Goal: Task Accomplishment & Management: Use online tool/utility

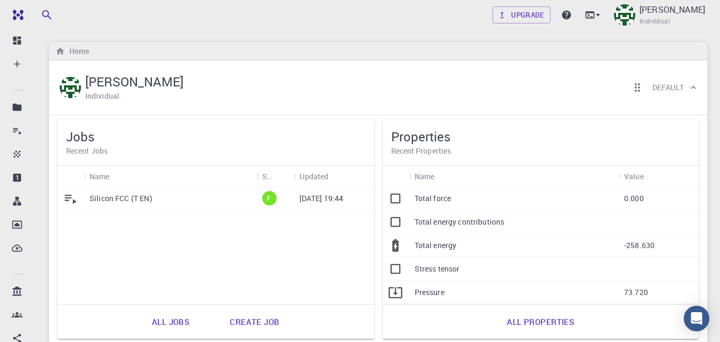
click at [132, 193] on p "Silicon FCC (T EN)" at bounding box center [121, 198] width 63 height 11
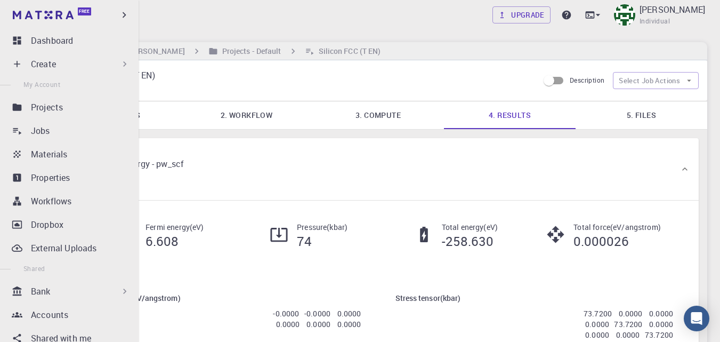
click at [65, 297] on div "Bank" at bounding box center [80, 291] width 99 height 13
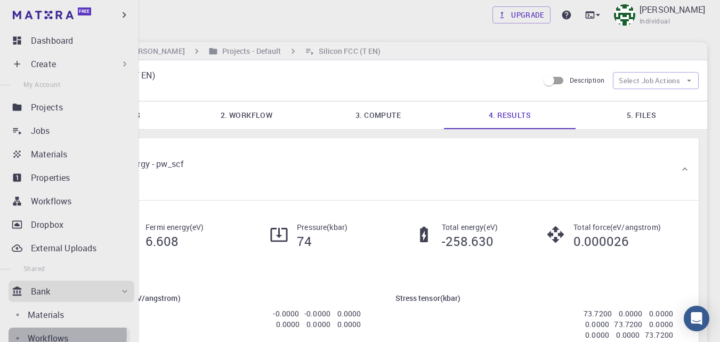
click at [59, 335] on p "Workflows" at bounding box center [48, 338] width 41 height 13
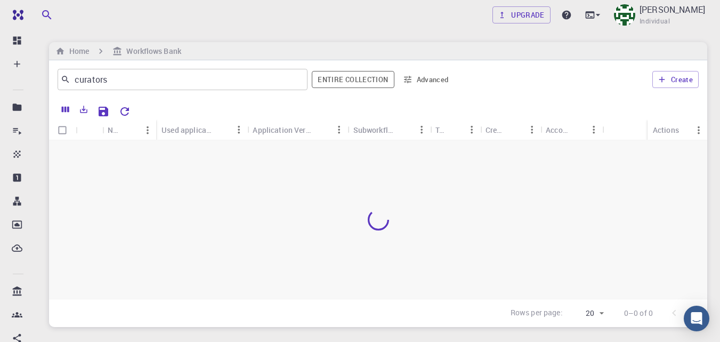
scroll to position [68, 0]
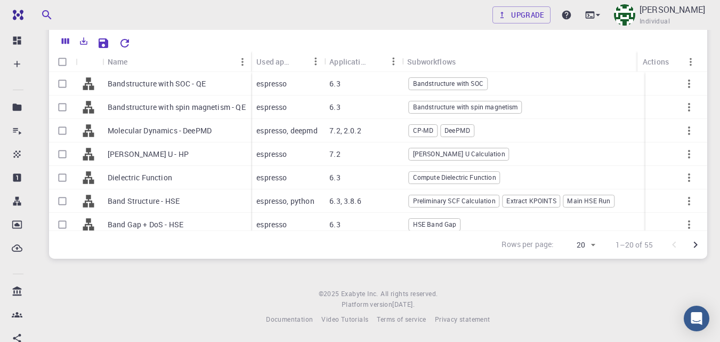
click at [694, 245] on icon "Go to next page" at bounding box center [695, 244] width 13 height 13
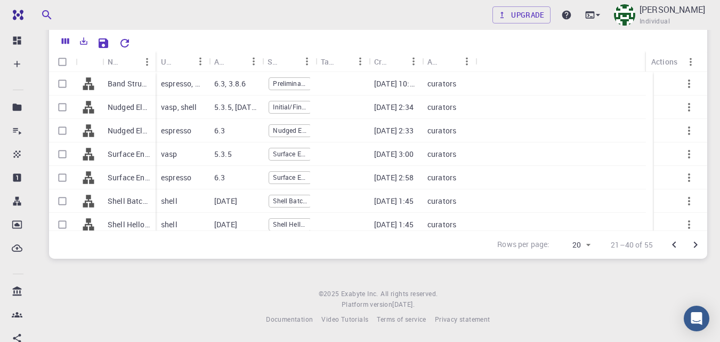
click at [694, 244] on icon "Go to next page" at bounding box center [695, 244] width 13 height 13
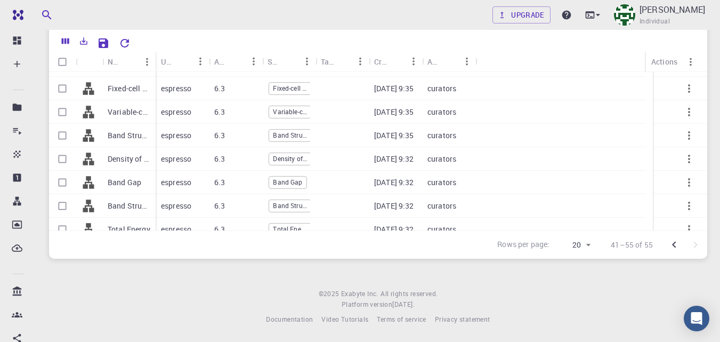
scroll to position [194, 0]
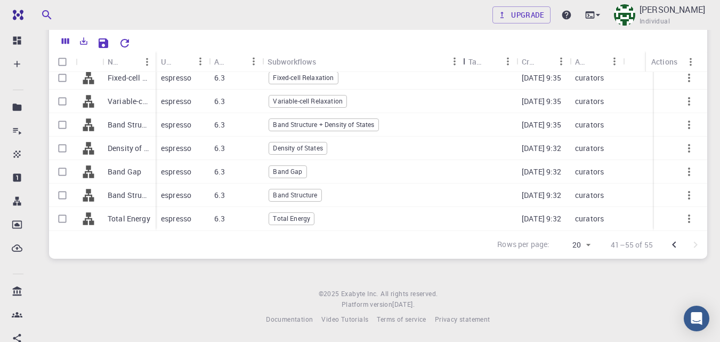
drag, startPoint x: 320, startPoint y: 60, endPoint x: 468, endPoint y: 58, distance: 147.7
click at [468, 58] on div "Subworkflows" at bounding box center [464, 61] width 11 height 21
click at [65, 101] on input "Select row" at bounding box center [62, 101] width 20 height 20
checkbox input "true"
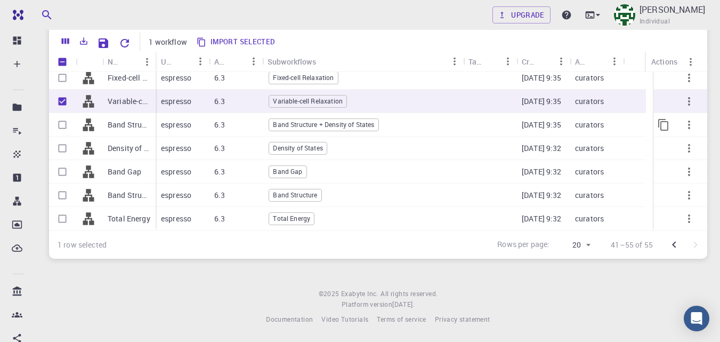
checkbox input "true"
click at [63, 126] on input "Select row" at bounding box center [62, 125] width 20 height 20
checkbox input "true"
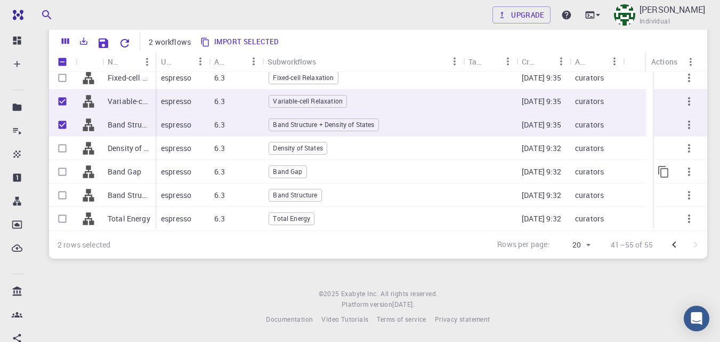
click at [65, 173] on input "Select row" at bounding box center [62, 172] width 20 height 20
checkbox input "true"
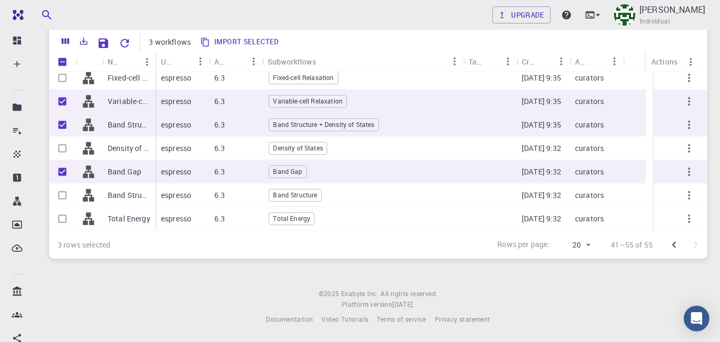
click at [217, 37] on button "Import selected" at bounding box center [240, 42] width 86 height 17
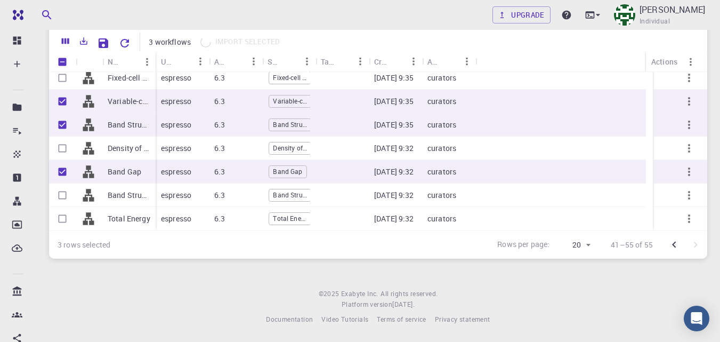
checkbox input "false"
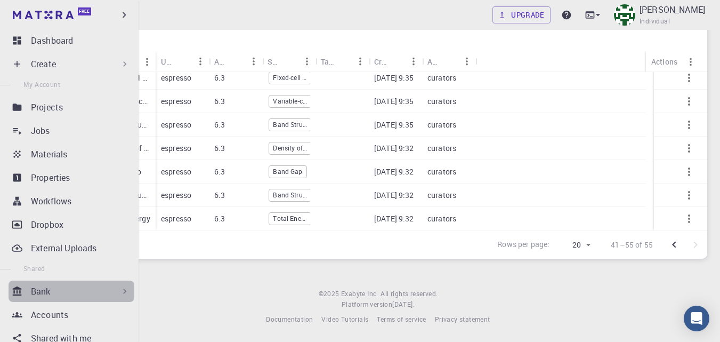
click at [91, 288] on div "Bank" at bounding box center [80, 291] width 99 height 13
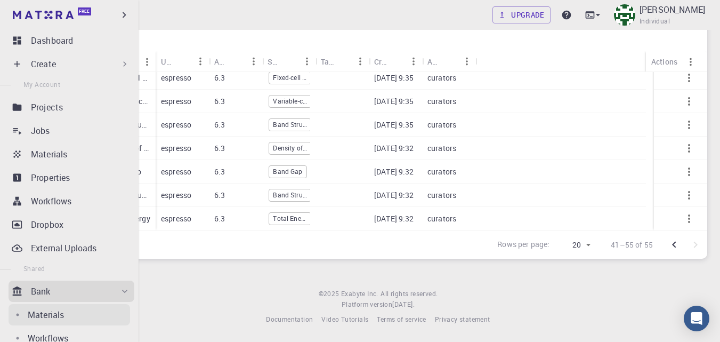
click at [67, 316] on div "Materials" at bounding box center [79, 314] width 102 height 13
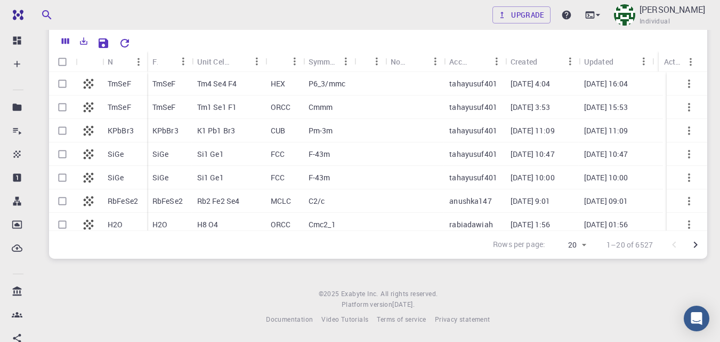
click at [683, 105] on icon "button" at bounding box center [689, 107] width 13 height 13
click at [679, 42] on div at bounding box center [360, 171] width 720 height 342
click at [63, 84] on input "Select row" at bounding box center [62, 84] width 20 height 20
checkbox input "true"
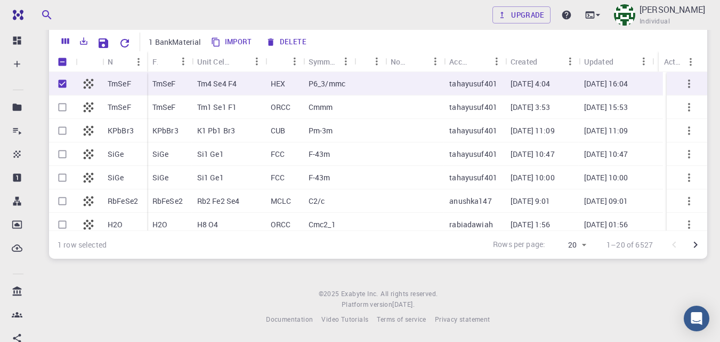
click at [236, 38] on button "Import" at bounding box center [232, 42] width 49 height 17
checkbox input "false"
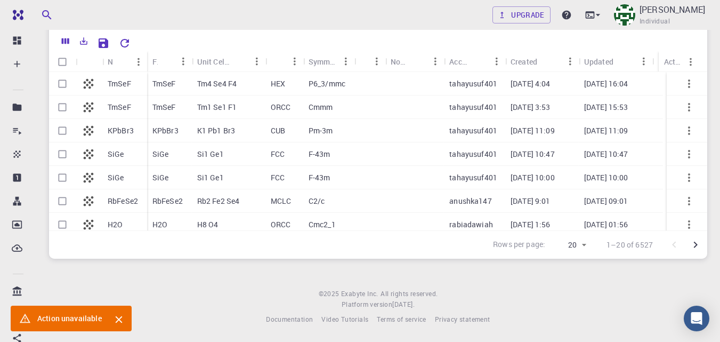
click at [119, 317] on icon "Close" at bounding box center [119, 319] width 12 height 12
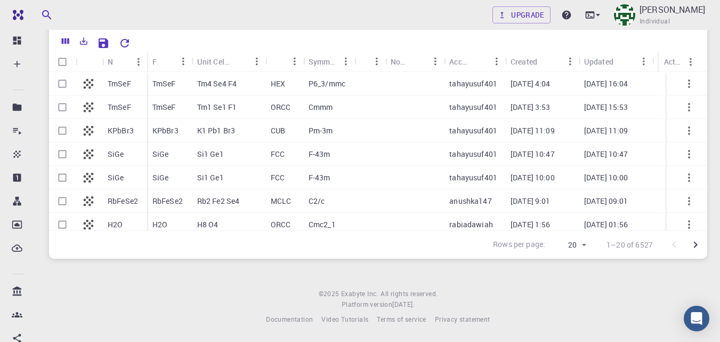
click at [118, 83] on p "TmSeF" at bounding box center [119, 83] width 23 height 11
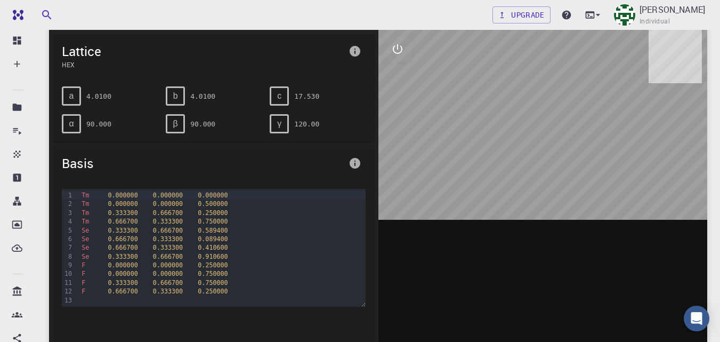
scroll to position [76, 0]
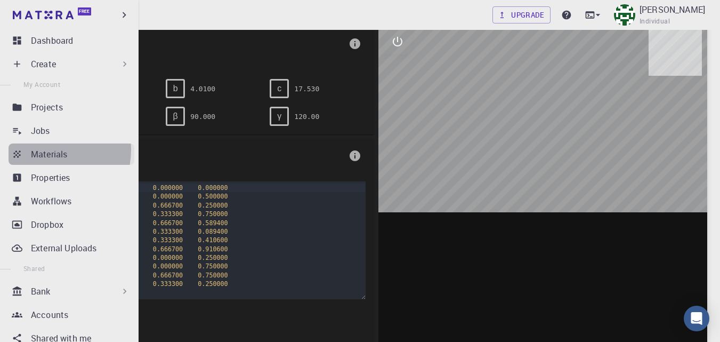
click at [47, 150] on p "Materials" at bounding box center [49, 154] width 36 height 13
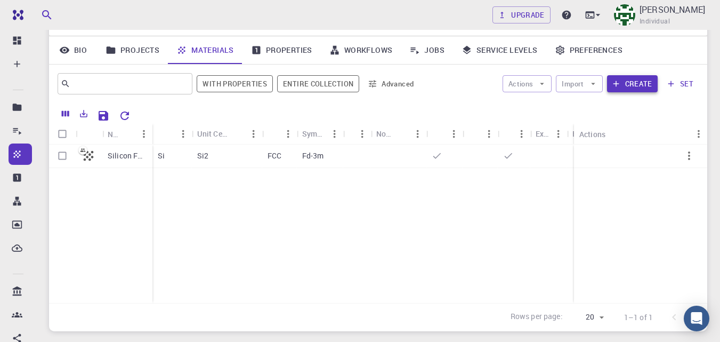
click at [632, 83] on button "Create" at bounding box center [632, 83] width 51 height 17
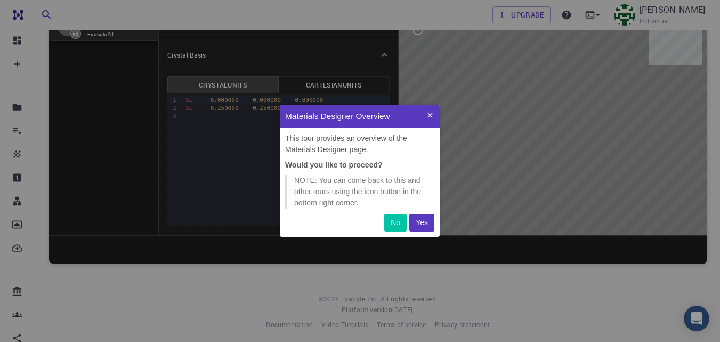
scroll to position [124, 152]
click at [422, 224] on p "Yes" at bounding box center [422, 222] width 12 height 11
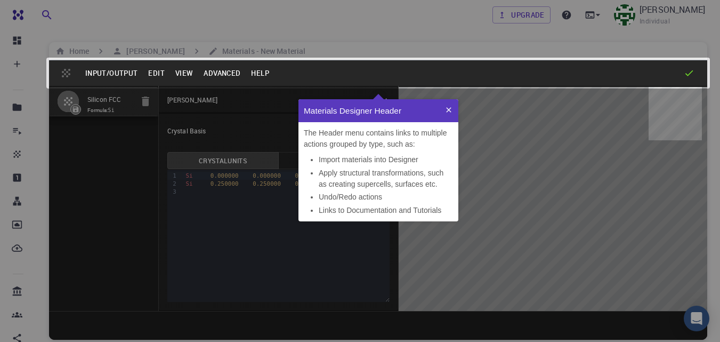
scroll to position [114, 152]
click at [447, 109] on icon at bounding box center [449, 110] width 9 height 9
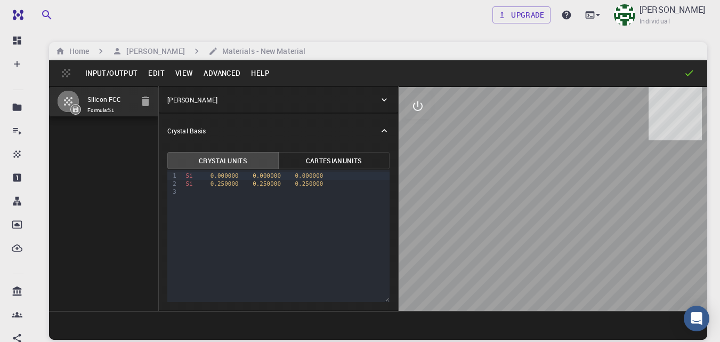
click at [122, 67] on button "Input/Output" at bounding box center [111, 73] width 63 height 17
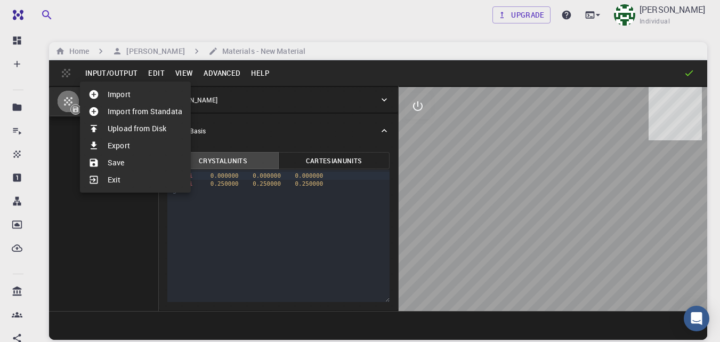
click at [156, 73] on div at bounding box center [360, 171] width 720 height 342
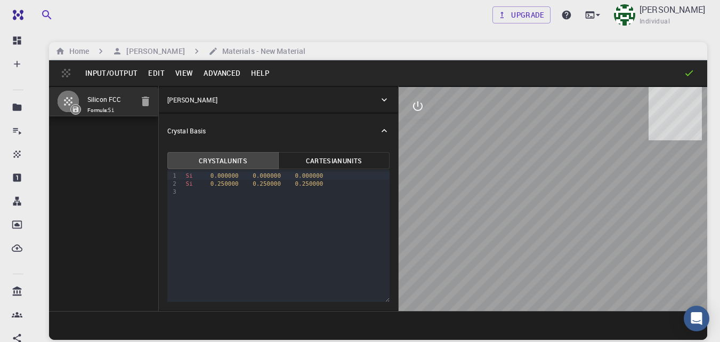
click at [156, 73] on button "Edit" at bounding box center [156, 73] width 27 height 17
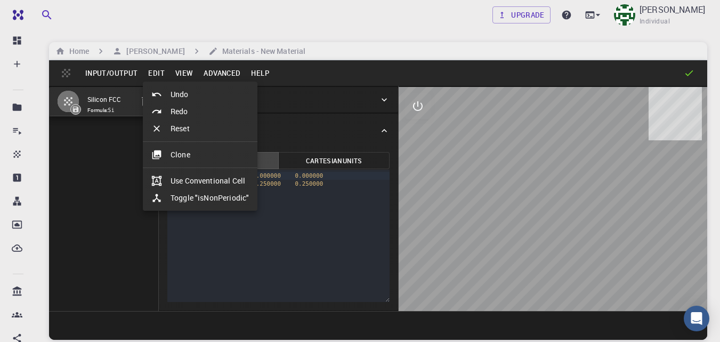
click at [184, 154] on li "Clone" at bounding box center [200, 154] width 115 height 17
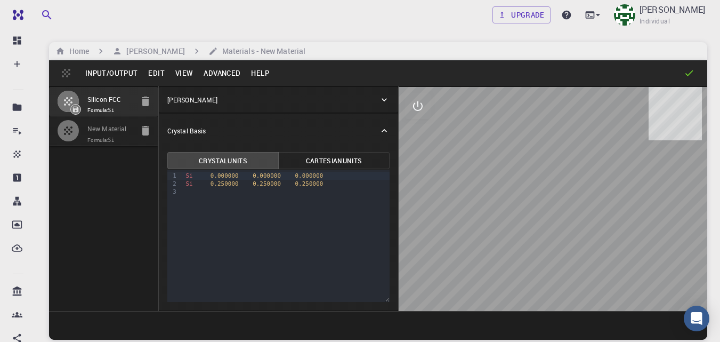
click at [128, 128] on input "New Material" at bounding box center [109, 129] width 45 height 12
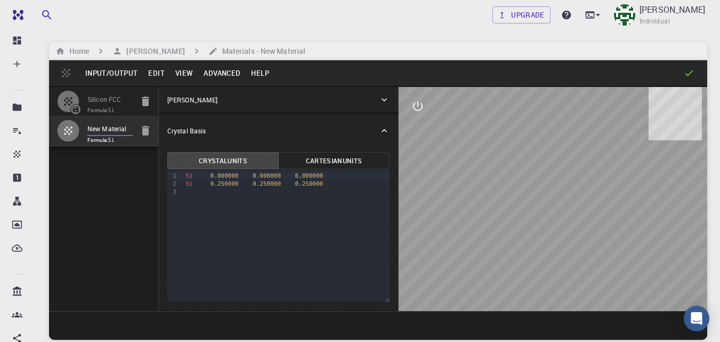
drag, startPoint x: 132, startPoint y: 129, endPoint x: 83, endPoint y: 128, distance: 49.1
click at [83, 128] on li "New Material Formula: Si" at bounding box center [103, 130] width 109 height 29
click at [194, 174] on div "Si 0.000000 0.000000 0.000000" at bounding box center [285, 176] width 207 height 8
drag, startPoint x: 128, startPoint y: 126, endPoint x: 88, endPoint y: 132, distance: 40.5
click at [88, 132] on input "New Material" at bounding box center [109, 129] width 45 height 12
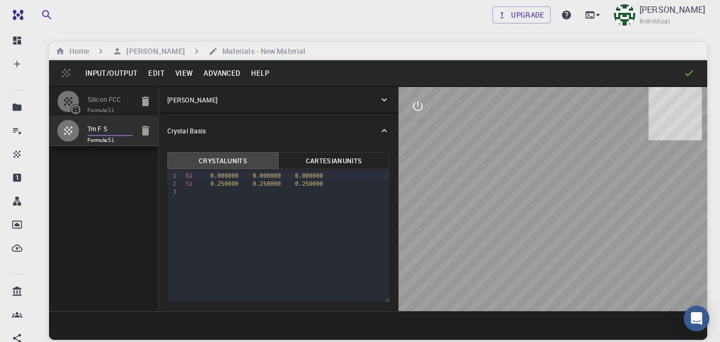
type input "Tm F Se"
click at [187, 191] on div at bounding box center [285, 192] width 207 height 8
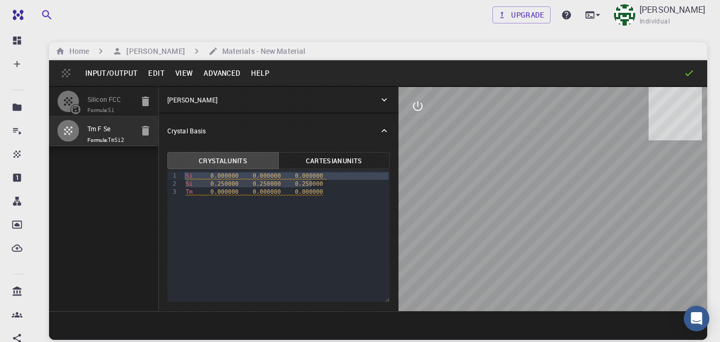
drag, startPoint x: 312, startPoint y: 182, endPoint x: 183, endPoint y: 172, distance: 129.4
click at [183, 172] on div "Si 0.000000 0.000000 0.000000 Si 0.250000 0.250000 0.250000 Tm 0.000000 0.00000…" at bounding box center [285, 184] width 207 height 28
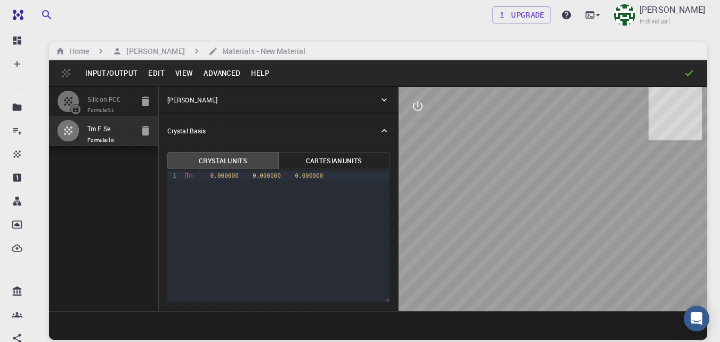
click at [316, 176] on div "Tm 0.000000 0.000000 0.000000" at bounding box center [285, 176] width 207 height 8
click at [311, 173] on div "Tm 0.000000 0.000000 0.000000" at bounding box center [285, 176] width 207 height 8
click at [239, 194] on div at bounding box center [285, 192] width 207 height 8
drag, startPoint x: 286, startPoint y: 175, endPoint x: 250, endPoint y: 194, distance: 41.0
click at [250, 194] on div at bounding box center [285, 192] width 207 height 8
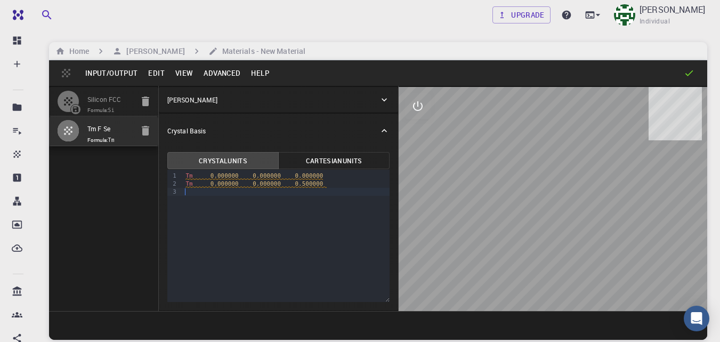
click at [295, 184] on span "0.500000" at bounding box center [309, 183] width 28 height 7
click at [296, 194] on span "Atom Tm is too close to Tm at position 1" at bounding box center [247, 192] width 110 height 7
click at [295, 182] on span "0.500000" at bounding box center [309, 183] width 28 height 7
click at [274, 198] on div "9 1 2 3 › Tm 0.000000 0.000000 0.000000 Tm 0.000000 0.000000 0.500000" at bounding box center [278, 236] width 222 height 132
click at [285, 104] on div "[PERSON_NAME]" at bounding box center [273, 100] width 212 height 10
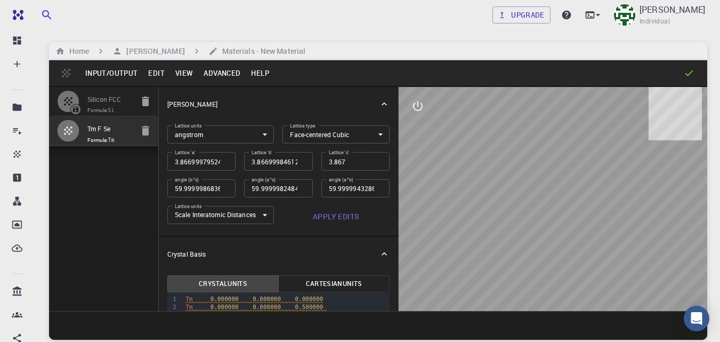
click at [322, 133] on body "Free Dashboard Create New Job New Material Create Material Upload File Import f…" at bounding box center [360, 211] width 720 height 423
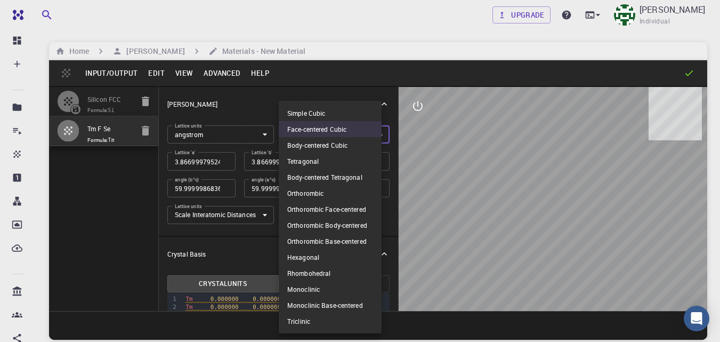
click at [333, 260] on li "Hexagonal" at bounding box center [330, 257] width 103 height 16
type input "HEX"
type input "3.866999795"
type input "90"
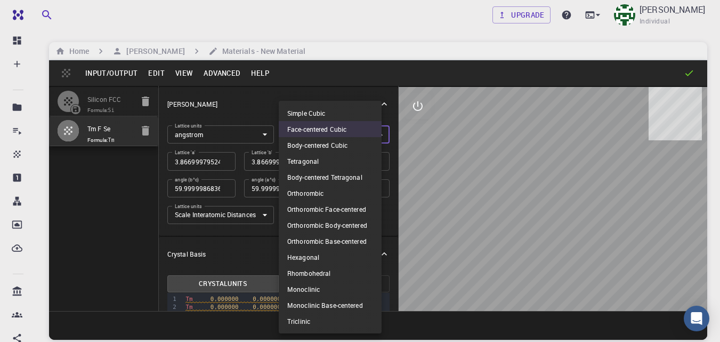
type input "90"
type input "120"
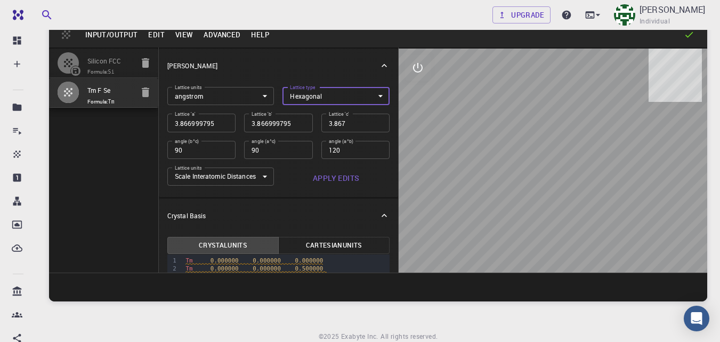
scroll to position [0, 0]
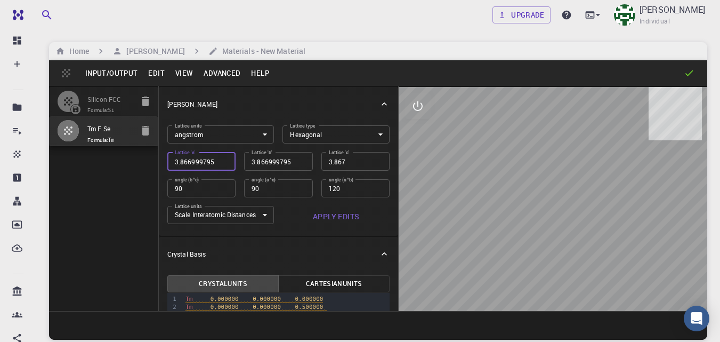
click at [216, 162] on input "3.866999795" at bounding box center [201, 161] width 68 height 18
type input "4"
type input "40"
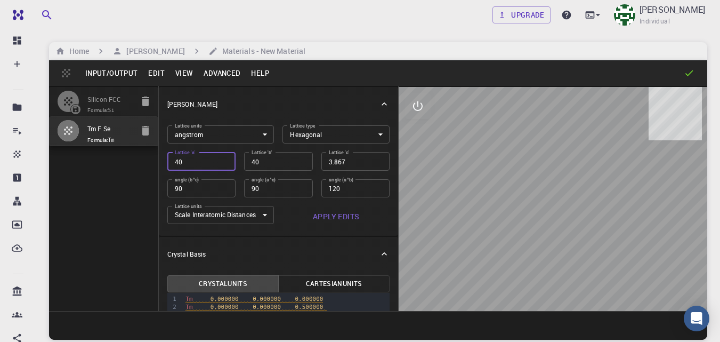
type input "401"
type input "40"
type input "4"
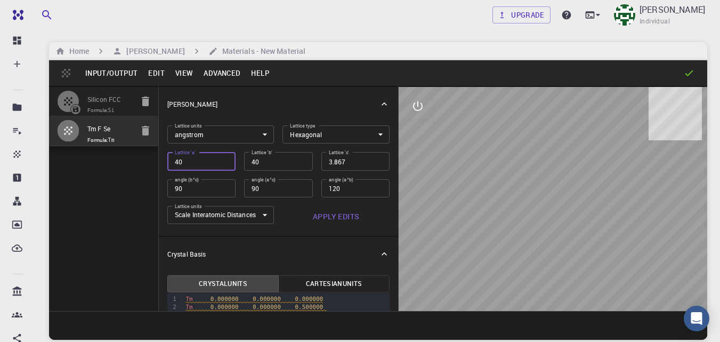
type input "4"
type input "4.01"
type input "4.0"
type input "4"
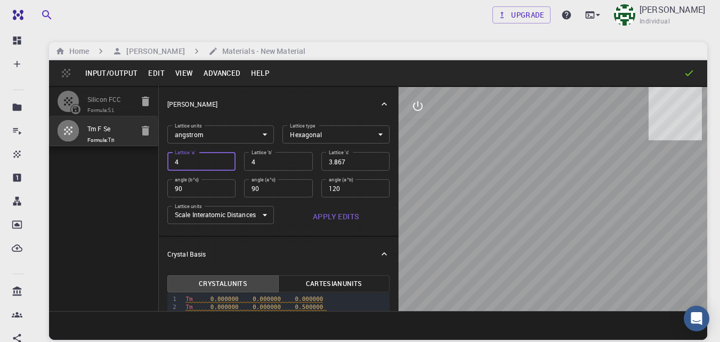
type input "4.1"
type input "4"
type input "4.01"
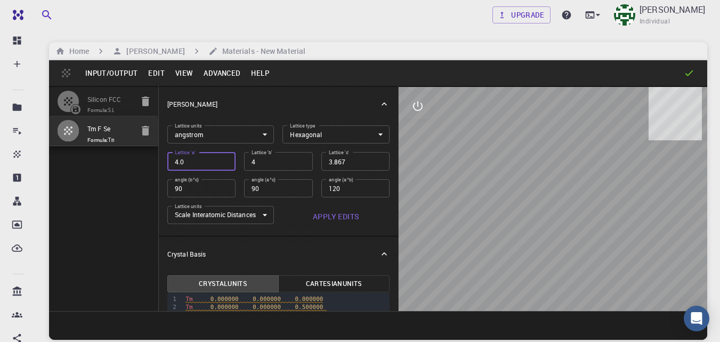
type input "4.01"
click at [347, 165] on input "3.867" at bounding box center [355, 161] width 68 height 18
type input "17.53"
click at [371, 216] on button "Apply Edits" at bounding box center [336, 216] width 107 height 21
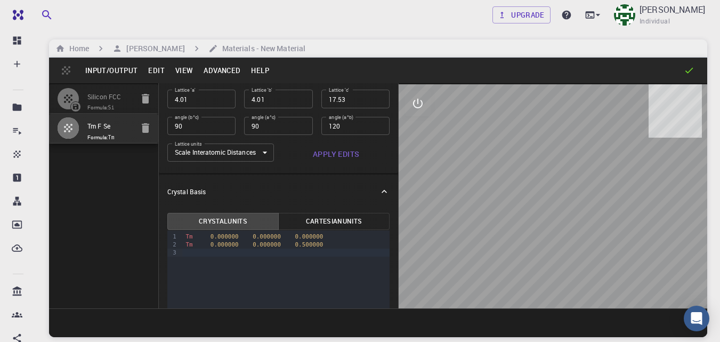
scroll to position [10, 0]
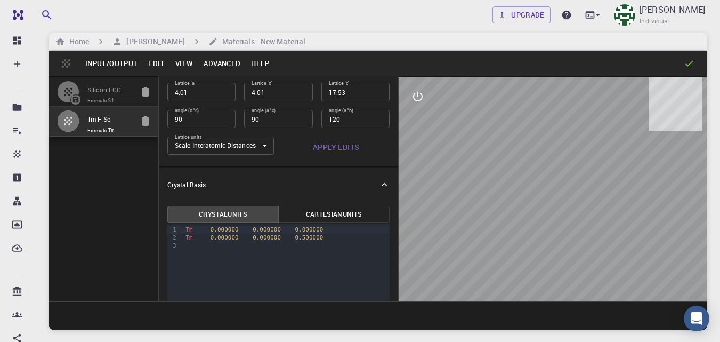
click at [317, 233] on div "Tm 0.000000 0.000000 0.000000" at bounding box center [285, 230] width 207 height 8
click at [318, 239] on div "Tm 0.000000 0.000000 0.500000" at bounding box center [285, 238] width 207 height 8
drag, startPoint x: 322, startPoint y: 247, endPoint x: 185, endPoint y: 249, distance: 137.0
click at [185, 249] on div "F 0.000000 0.000000 0.250000" at bounding box center [285, 246] width 207 height 8
copy div "F 0.000000 0.000000 0.250000"
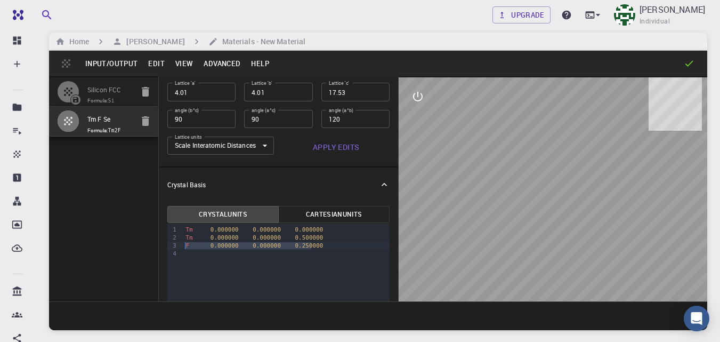
click at [188, 253] on div at bounding box center [285, 254] width 207 height 8
click at [295, 252] on span "0.250000" at bounding box center [309, 253] width 28 height 7
click at [328, 256] on div "F 0.000000 0.000000 0.750000" at bounding box center [285, 254] width 207 height 8
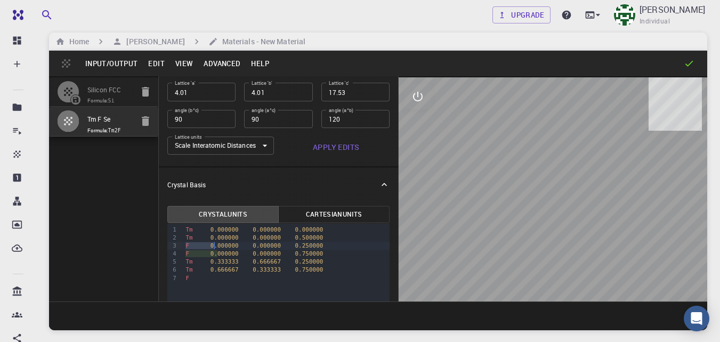
drag, startPoint x: 183, startPoint y: 246, endPoint x: 216, endPoint y: 249, distance: 33.2
click at [216, 249] on div "F 0.000000 0.000000 0.250000" at bounding box center [285, 246] width 207 height 8
click at [215, 269] on span "0.666667" at bounding box center [225, 269] width 28 height 7
click at [209, 278] on div "F" at bounding box center [285, 278] width 207 height 8
drag, startPoint x: 208, startPoint y: 262, endPoint x: 319, endPoint y: 267, distance: 111.0
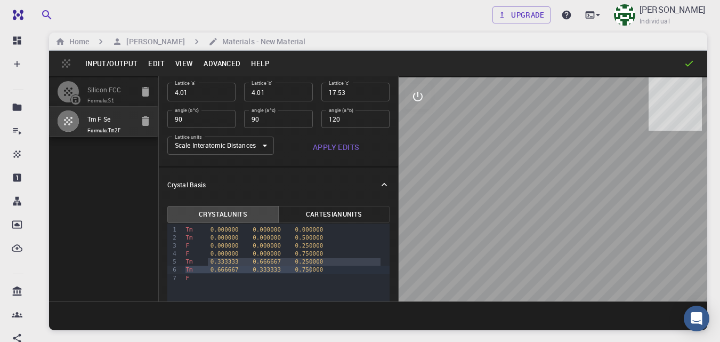
click at [319, 267] on div "Tm 0.000000 0.000000 0.000000 Tm 0.000000 0.000000 0.500000 F 0.000000 0.000000…" at bounding box center [285, 253] width 207 height 61
click at [219, 260] on span "0.333333" at bounding box center [225, 261] width 28 height 7
click at [206, 279] on div "F" at bounding box center [285, 278] width 207 height 8
click at [209, 278] on div "F" at bounding box center [285, 278] width 207 height 8
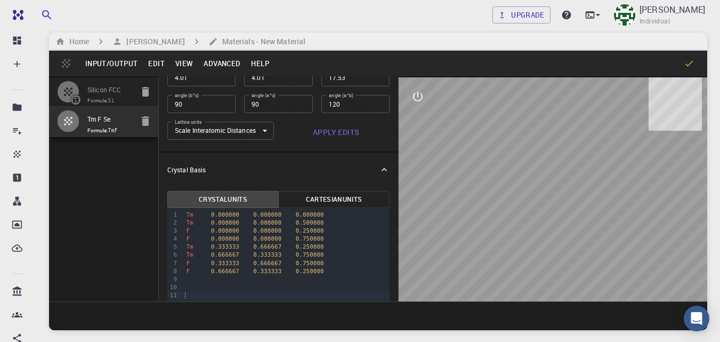
scroll to position [99, 0]
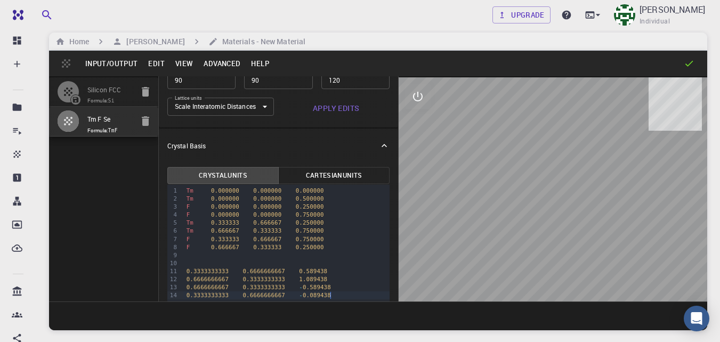
click at [187, 272] on span "0.3333333333" at bounding box center [208, 271] width 42 height 7
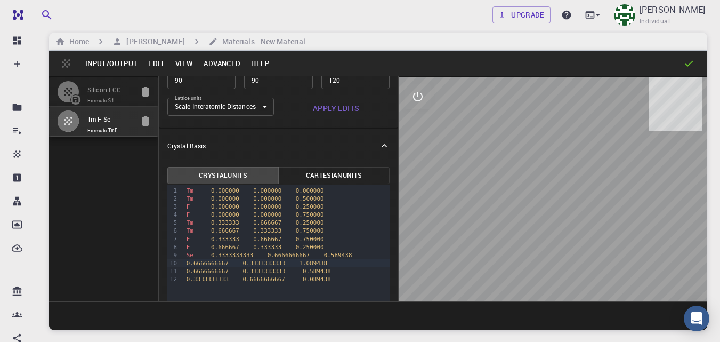
click at [183, 266] on div "0.6666666667 0.3333333333 1.089438" at bounding box center [286, 263] width 206 height 8
click at [187, 273] on span "0.6666666667" at bounding box center [208, 271] width 42 height 7
click at [185, 278] on div "0.3333333333 0.6666666667 - 0.089438" at bounding box center [286, 279] width 206 height 8
click at [231, 256] on span "0.3333333333" at bounding box center [232, 255] width 42 height 7
click at [232, 255] on span "0.3333333333" at bounding box center [232, 255] width 42 height 7
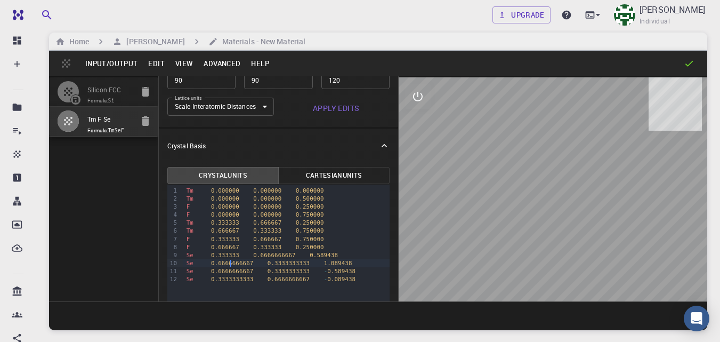
click at [231, 263] on span "0.6666666667" at bounding box center [232, 263] width 42 height 7
drag, startPoint x: 229, startPoint y: 272, endPoint x: 248, endPoint y: 279, distance: 19.9
click at [229, 271] on span "0.6666666667" at bounding box center [232, 271] width 42 height 7
click at [232, 279] on span "0.3333333333" at bounding box center [232, 279] width 42 height 7
drag, startPoint x: 233, startPoint y: 280, endPoint x: 248, endPoint y: 286, distance: 16.0
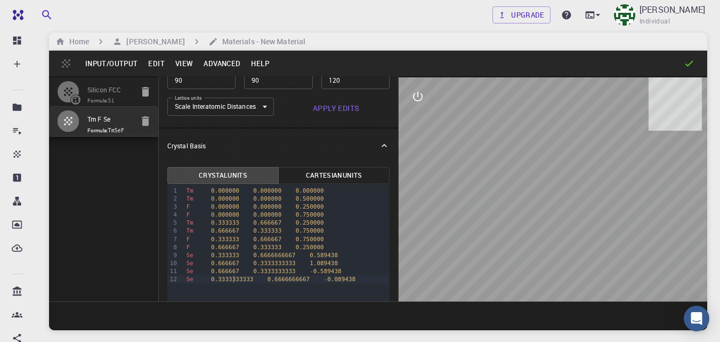
click at [233, 279] on span "0.3333333333" at bounding box center [232, 279] width 42 height 7
click at [269, 254] on span "0.6666666667" at bounding box center [274, 255] width 42 height 7
click at [271, 263] on span "0.3333333333" at bounding box center [274, 263] width 42 height 7
click at [274, 270] on span "0.3333333333" at bounding box center [274, 271] width 42 height 7
click at [274, 279] on span "0.6666666667" at bounding box center [274, 279] width 42 height 7
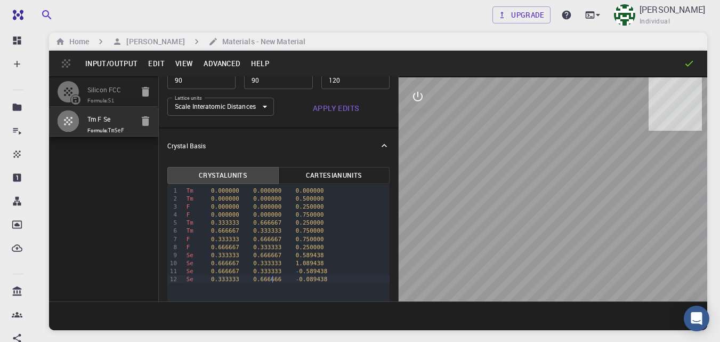
click at [282, 271] on div "Se 0.666667 0.333333 - 0.589438" at bounding box center [286, 271] width 206 height 8
click at [281, 278] on div "Se 0.333333 0.666666 - 0.089438" at bounding box center [286, 279] width 206 height 8
click at [332, 104] on button "Apply Edits" at bounding box center [336, 108] width 107 height 21
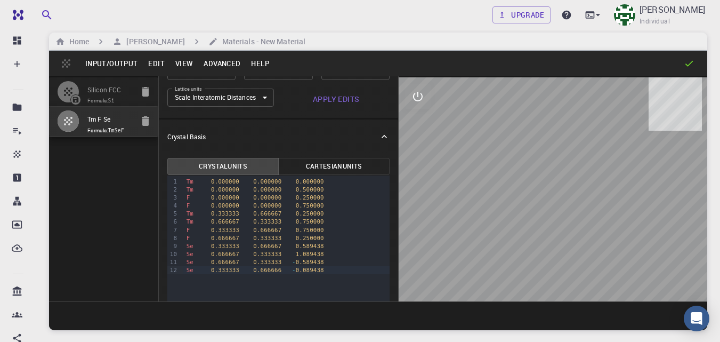
scroll to position [109, 0]
click at [120, 59] on button "Input/Output" at bounding box center [111, 63] width 63 height 17
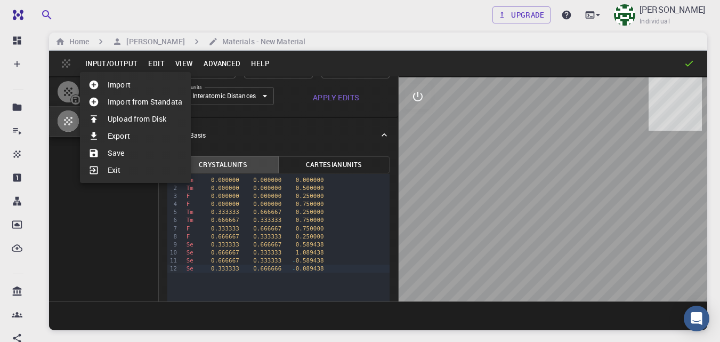
click at [106, 152] on div at bounding box center [97, 153] width 19 height 11
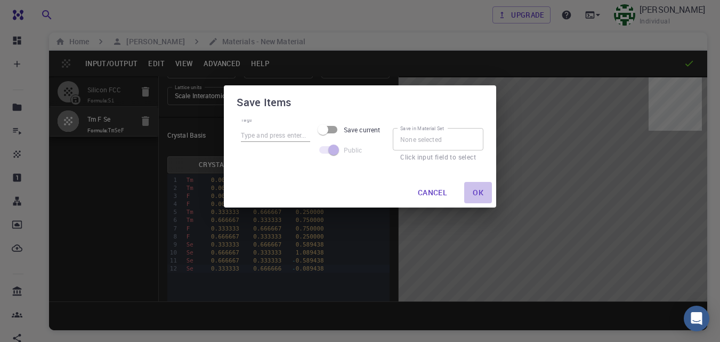
click at [479, 194] on button "Ok" at bounding box center [478, 192] width 28 height 21
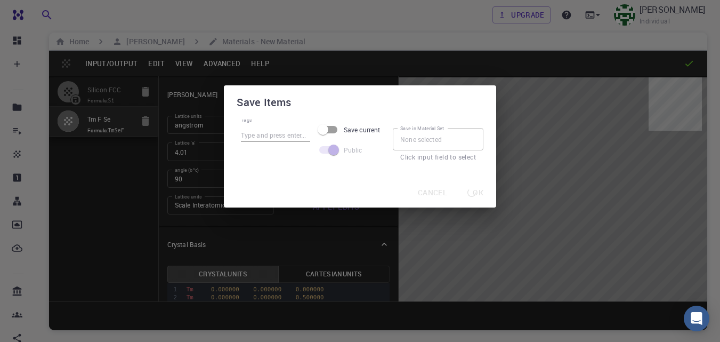
scroll to position [109, 0]
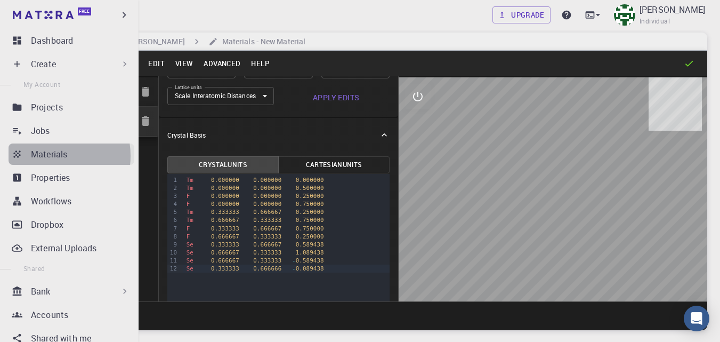
click at [46, 156] on p "Materials" at bounding box center [49, 154] width 36 height 13
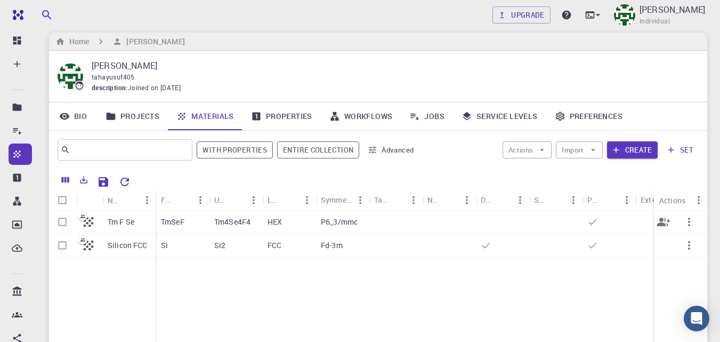
click at [689, 221] on icon "button" at bounding box center [689, 221] width 13 height 13
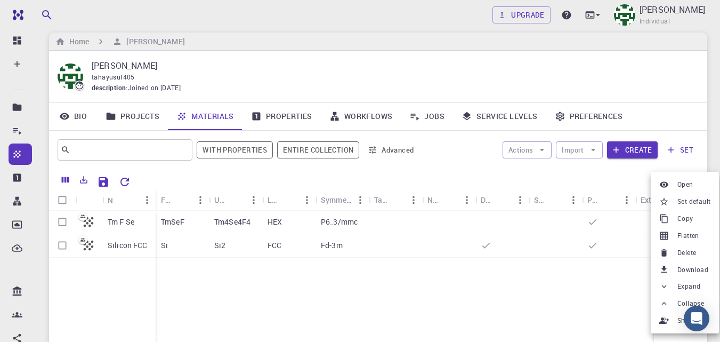
click at [697, 200] on span "Set default" at bounding box center [694, 201] width 33 height 11
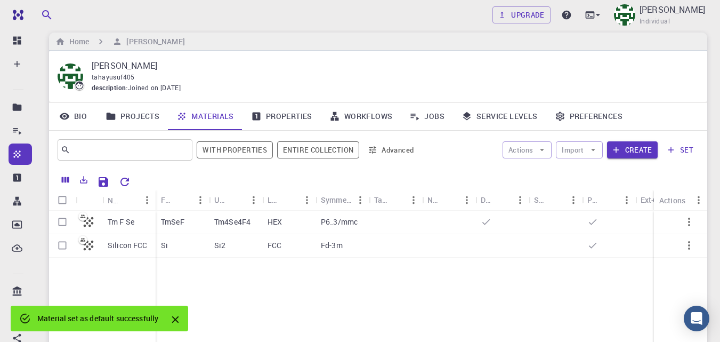
click at [123, 220] on p "Tm F Se" at bounding box center [121, 221] width 27 height 11
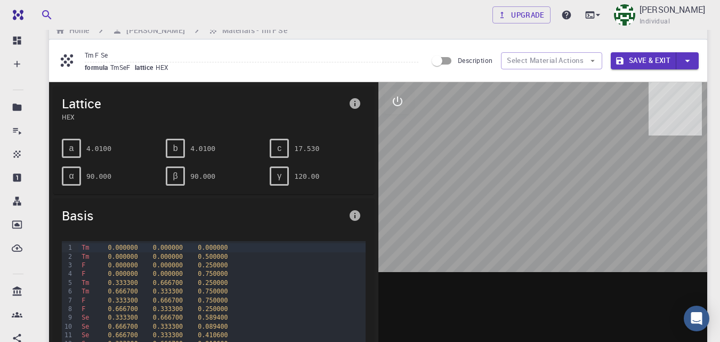
scroll to position [20, 0]
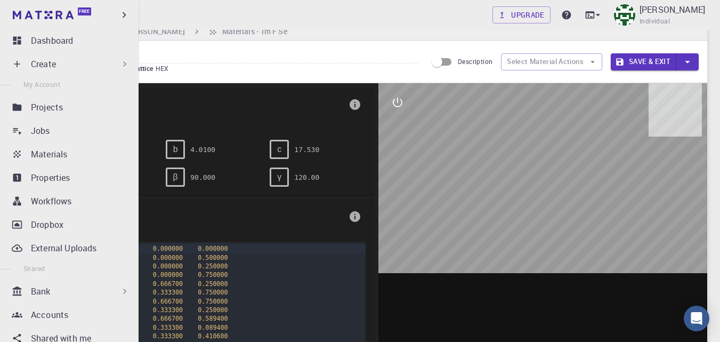
click at [55, 63] on p "Create" at bounding box center [43, 64] width 25 height 13
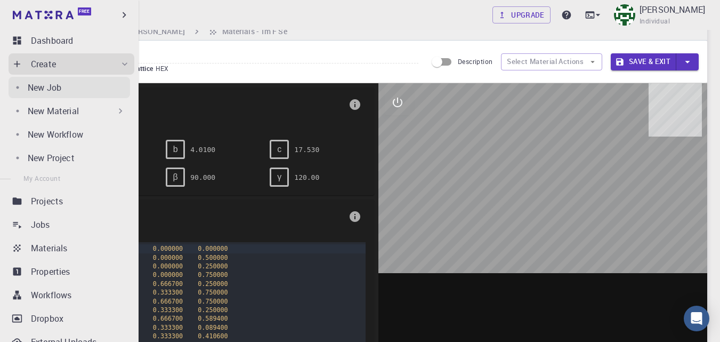
click at [59, 91] on p "New Job" at bounding box center [45, 87] width 34 height 13
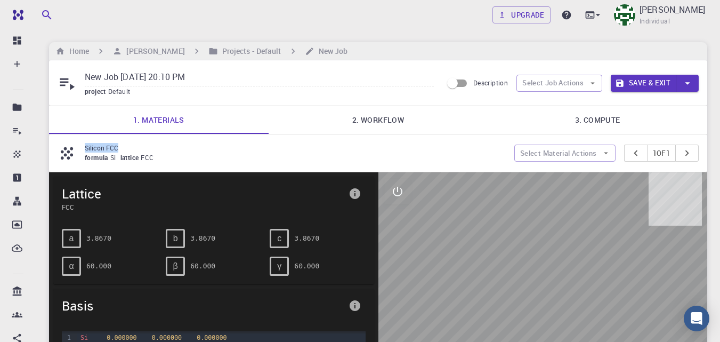
drag, startPoint x: 126, startPoint y: 146, endPoint x: 84, endPoint y: 146, distance: 42.7
click at [84, 146] on div "Silicon FCC formula Si lattice FCC" at bounding box center [286, 153] width 457 height 20
click at [275, 146] on p "Silicon FCC" at bounding box center [295, 148] width 421 height 10
drag, startPoint x: 110, startPoint y: 147, endPoint x: 83, endPoint y: 150, distance: 26.8
click at [83, 150] on div "Tm F Se formula TmSeF lattice HEX" at bounding box center [286, 153] width 457 height 20
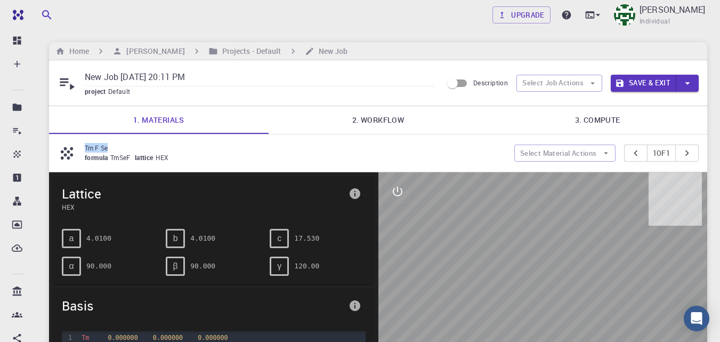
copy p "Tm F Se"
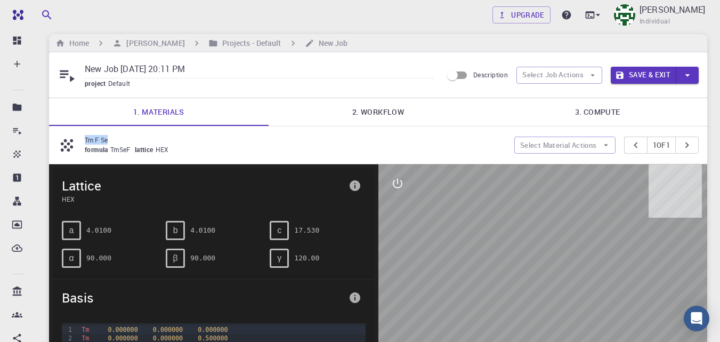
scroll to position [7, 0]
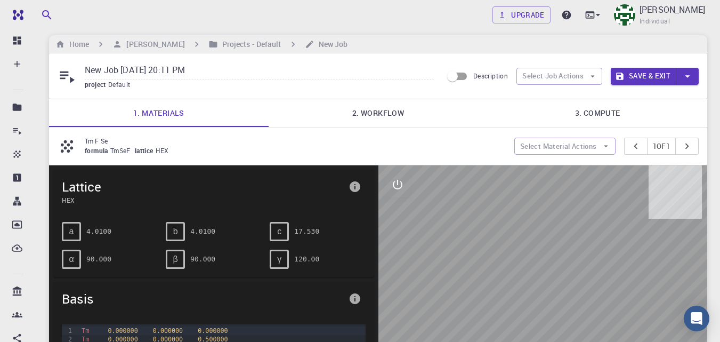
drag, startPoint x: 104, startPoint y: 68, endPoint x: 38, endPoint y: 64, distance: 66.2
click at [32, 65] on div "Free Dashboard Create New Job New Material Create Material Upload File Import f…" at bounding box center [360, 334] width 720 height 683
paste input "Tm F Se"
click at [401, 115] on link "2. Workflow" at bounding box center [379, 113] width 220 height 28
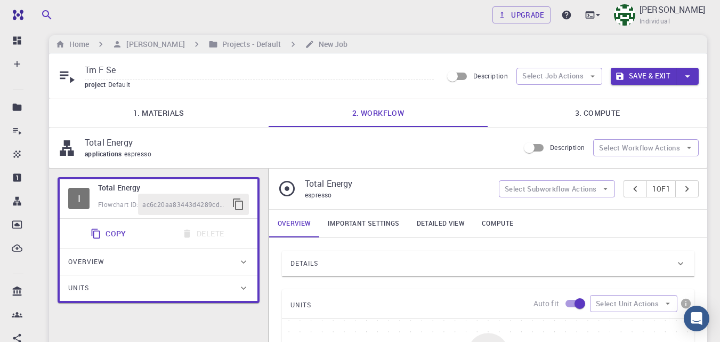
click at [198, 69] on input "Tm F Se" at bounding box center [259, 71] width 349 height 18
type input "Tm F Se (T EN)"
click at [589, 107] on link "3. Compute" at bounding box center [598, 113] width 220 height 28
click at [591, 110] on link "3. Compute" at bounding box center [598, 113] width 220 height 28
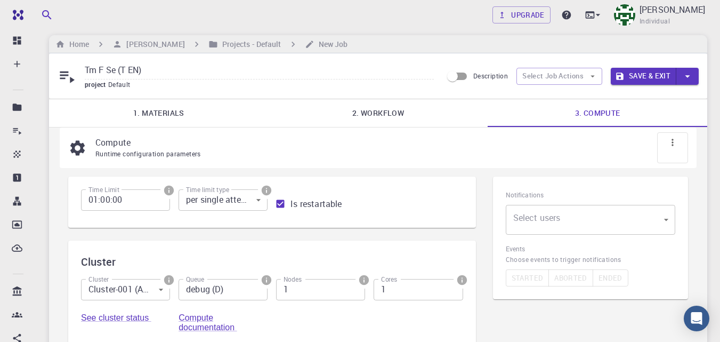
click at [608, 226] on body "Free Dashboard Create New Job New Material Create Material Upload File Import f…" at bounding box center [360, 289] width 720 height 592
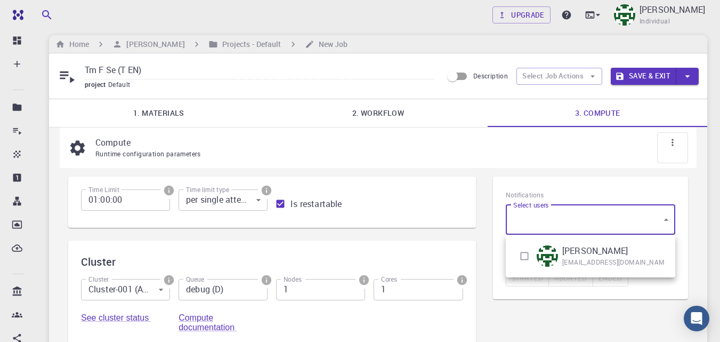
click at [525, 253] on input "checkbox" at bounding box center [524, 256] width 20 height 20
checkbox input "true"
type input "[object Object]"
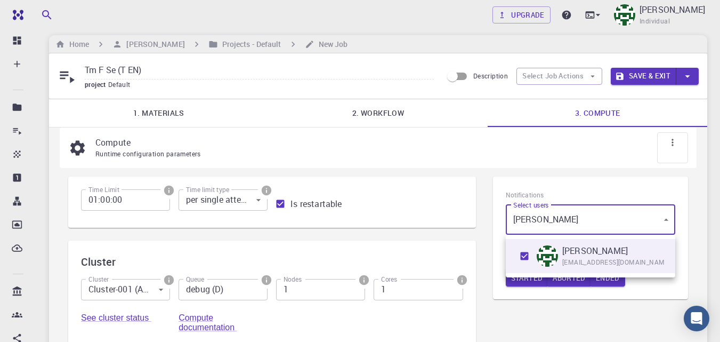
click at [572, 174] on div at bounding box center [360, 171] width 720 height 342
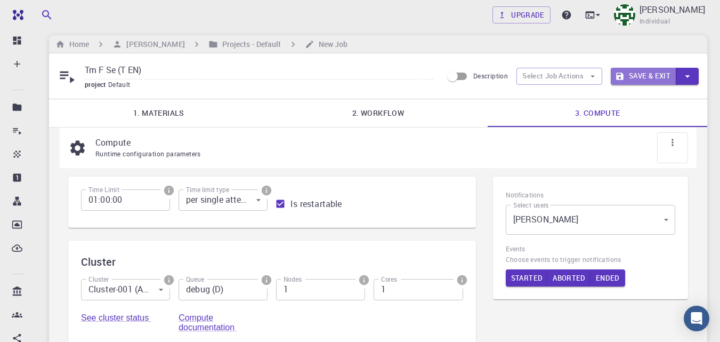
click at [651, 73] on button "Save & Exit" at bounding box center [644, 76] width 66 height 17
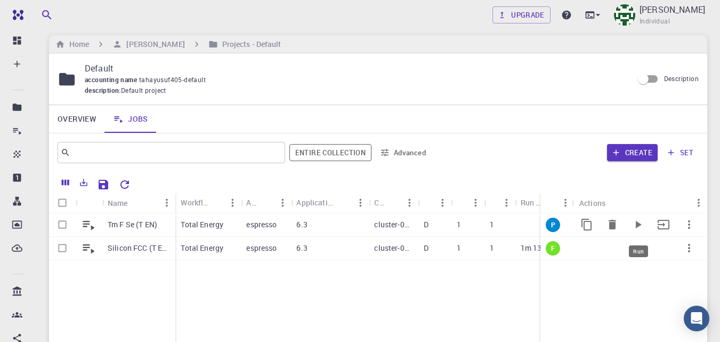
click at [641, 222] on icon "Run" at bounding box center [638, 224] width 13 height 13
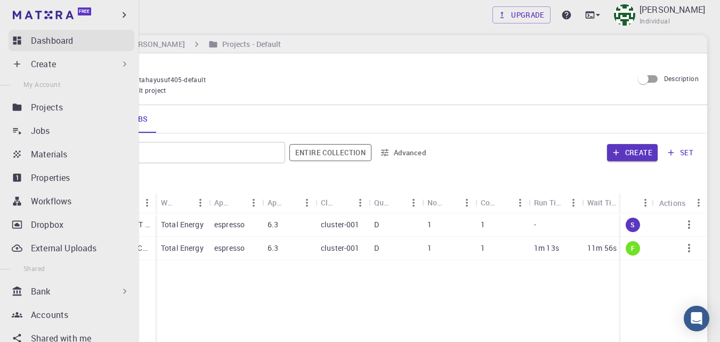
click at [18, 44] on icon at bounding box center [17, 41] width 8 height 8
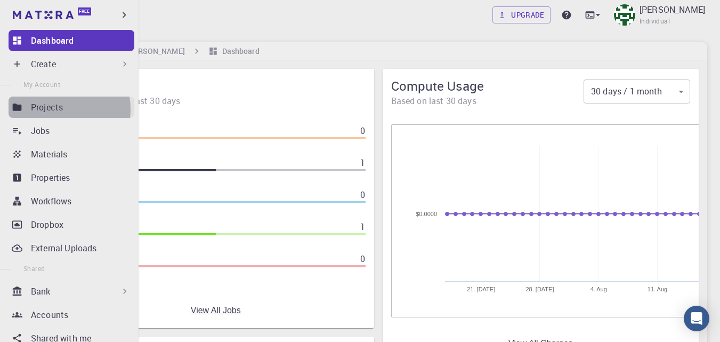
click at [55, 109] on p "Projects" at bounding box center [47, 107] width 32 height 13
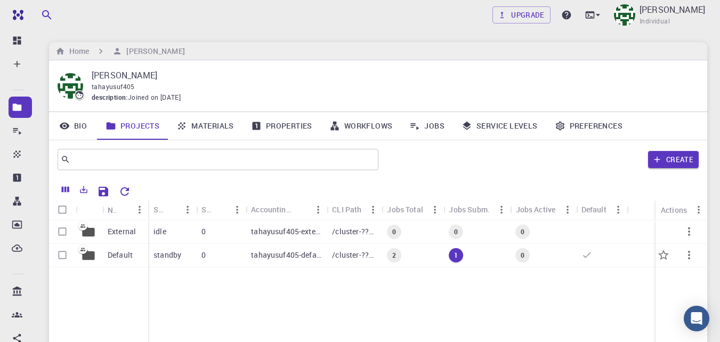
click at [162, 253] on p "standby" at bounding box center [168, 255] width 28 height 11
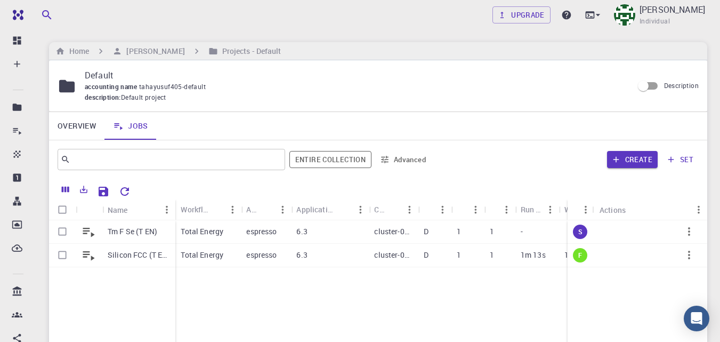
drag, startPoint x: 562, startPoint y: 213, endPoint x: 574, endPoint y: 202, distance: 16.2
click at [629, 210] on div "Status Actions" at bounding box center [638, 209] width 140 height 21
drag, startPoint x: 569, startPoint y: 206, endPoint x: 622, endPoint y: 213, distance: 52.6
click at [622, 213] on div "Status Actions" at bounding box center [638, 209] width 140 height 21
drag, startPoint x: 174, startPoint y: 203, endPoint x: 151, endPoint y: 203, distance: 22.9
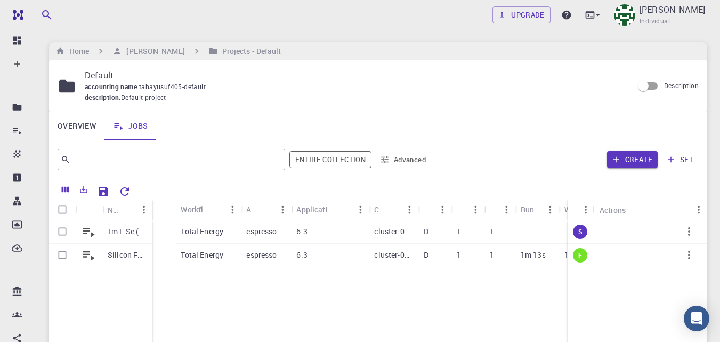
click at [151, 203] on div "Name" at bounding box center [153, 209] width 11 height 21
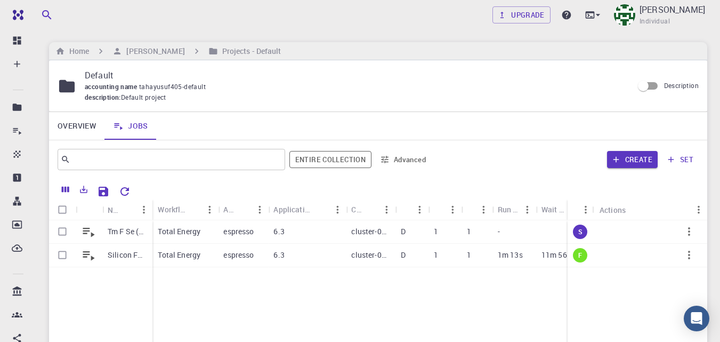
drag, startPoint x: 569, startPoint y: 201, endPoint x: 614, endPoint y: 204, distance: 44.9
click at [614, 204] on div "Status Actions" at bounding box center [638, 209] width 140 height 21
drag, startPoint x: 536, startPoint y: 211, endPoint x: 544, endPoint y: 213, distance: 7.9
click at [544, 213] on div "Run Time" at bounding box center [545, 209] width 11 height 21
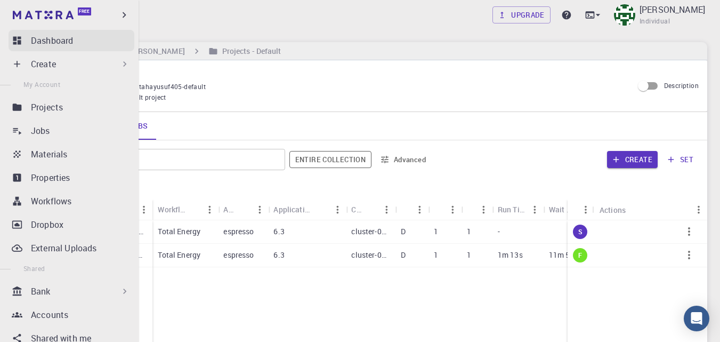
click at [17, 36] on icon at bounding box center [17, 40] width 11 height 11
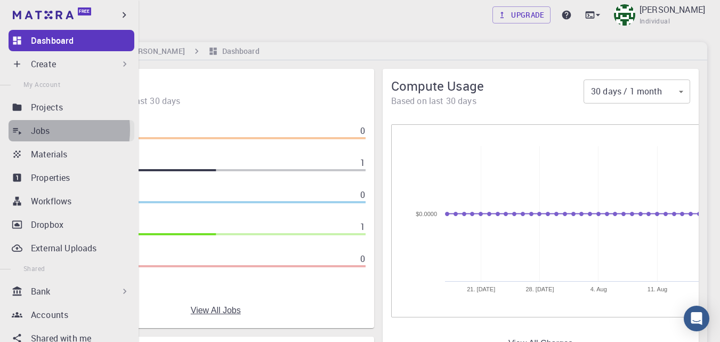
click at [35, 130] on p "Jobs" at bounding box center [40, 130] width 19 height 13
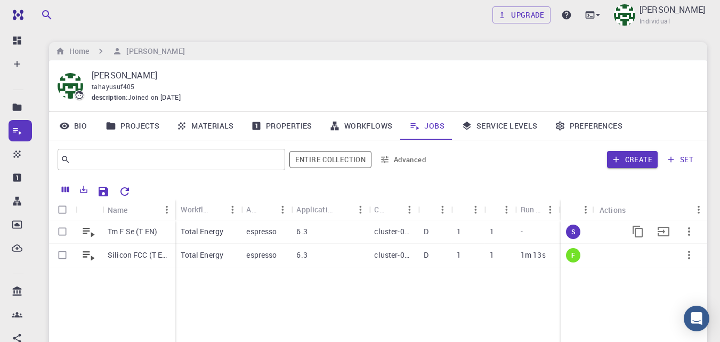
click at [142, 235] on p "Tm F Se (T EN)" at bounding box center [133, 231] width 50 height 11
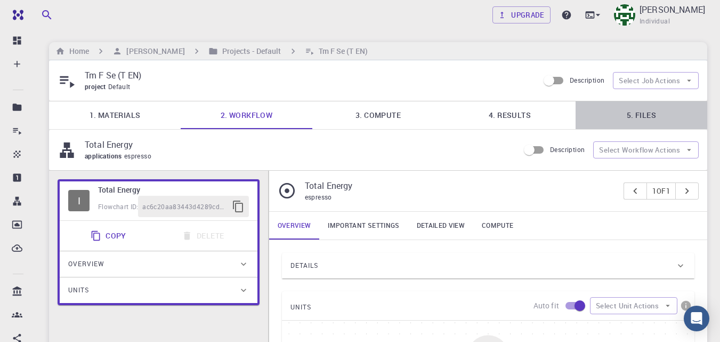
click at [647, 114] on link "5. Files" at bounding box center [642, 115] width 132 height 28
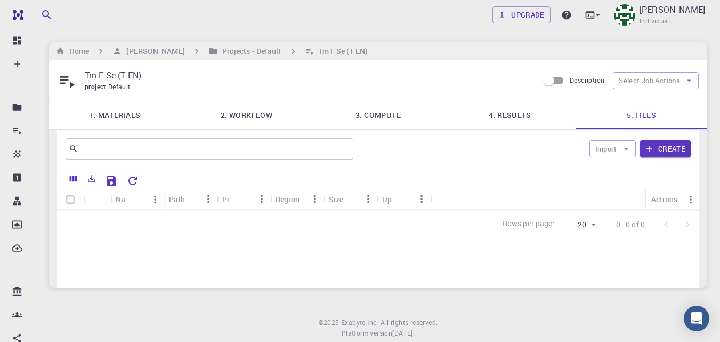
click at [523, 115] on link "4. Results" at bounding box center [510, 115] width 132 height 28
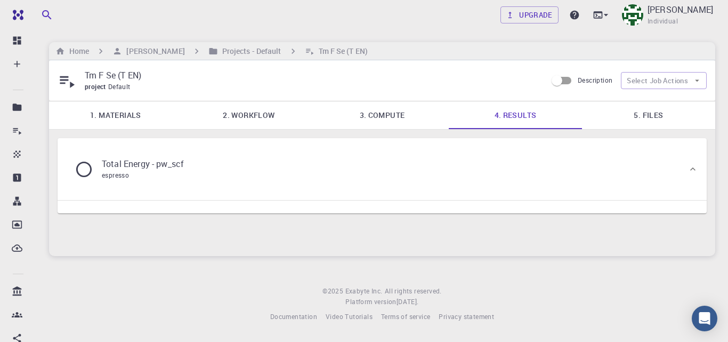
click at [89, 167] on icon at bounding box center [84, 169] width 19 height 19
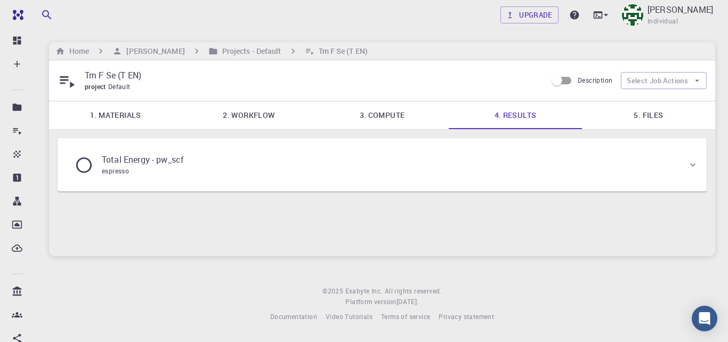
click at [86, 168] on icon at bounding box center [84, 165] width 19 height 19
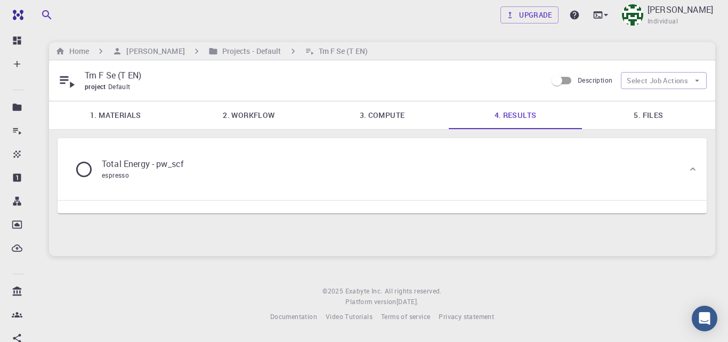
click at [123, 112] on link "1. Materials" at bounding box center [115, 115] width 133 height 28
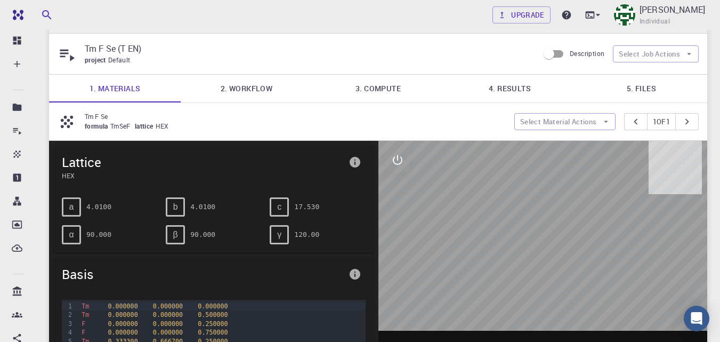
scroll to position [26, 0]
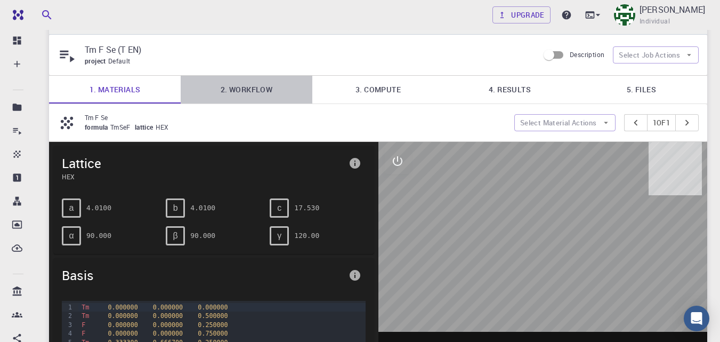
drag, startPoint x: 224, startPoint y: 87, endPoint x: 231, endPoint y: 91, distance: 7.9
click at [224, 87] on link "2. Workflow" at bounding box center [247, 90] width 132 height 28
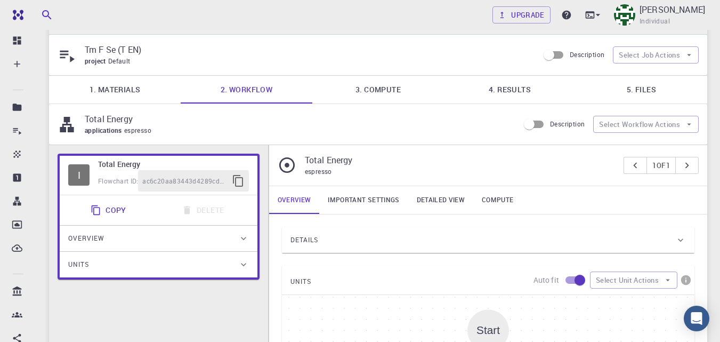
click at [397, 93] on link "3. Compute" at bounding box center [378, 90] width 132 height 28
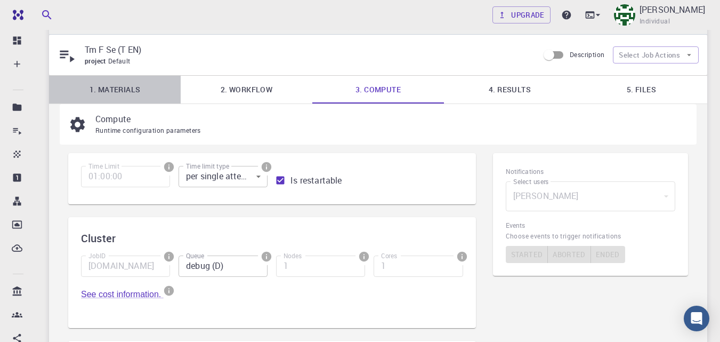
click at [114, 91] on link "1. Materials" at bounding box center [115, 90] width 132 height 28
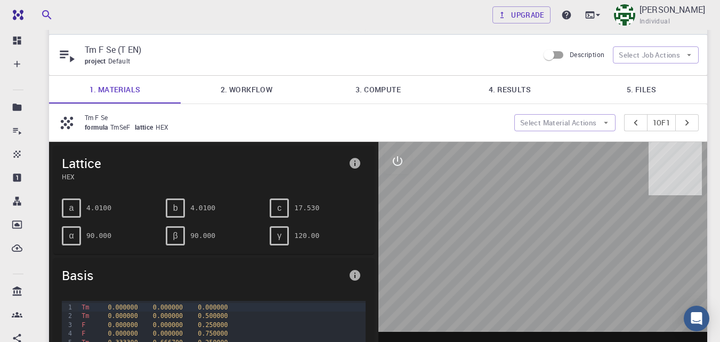
click at [508, 91] on link "4. Results" at bounding box center [510, 90] width 132 height 28
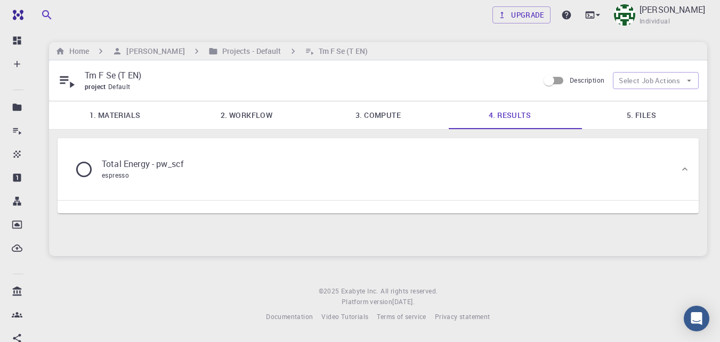
scroll to position [0, 0]
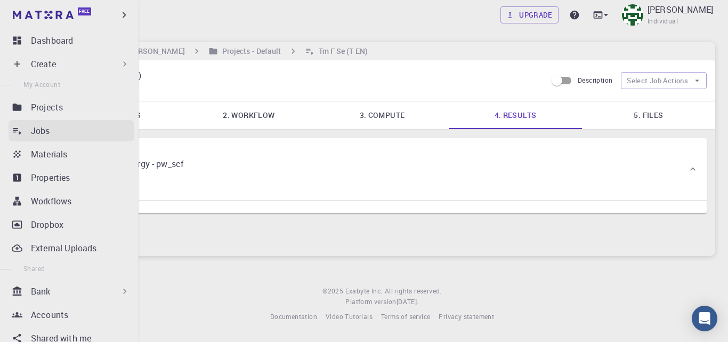
click at [42, 129] on p "Jobs" at bounding box center [40, 130] width 19 height 13
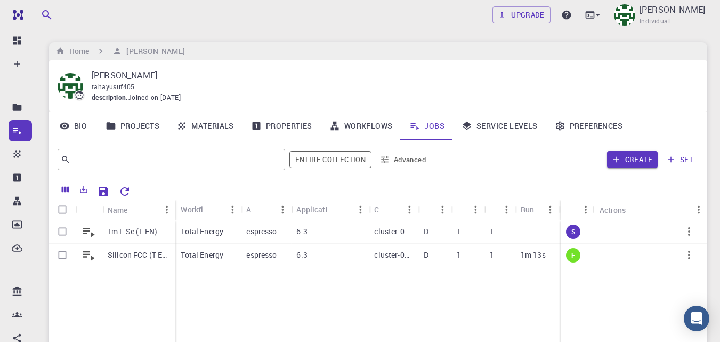
click at [269, 297] on div "Tm F Se (T EN) Silicon FCC (T EN) Total Energy espresso 6.3 cluster-001 D 1 1 -…" at bounding box center [505, 299] width 913 height 158
click at [361, 127] on link "Workflows" at bounding box center [361, 126] width 81 height 28
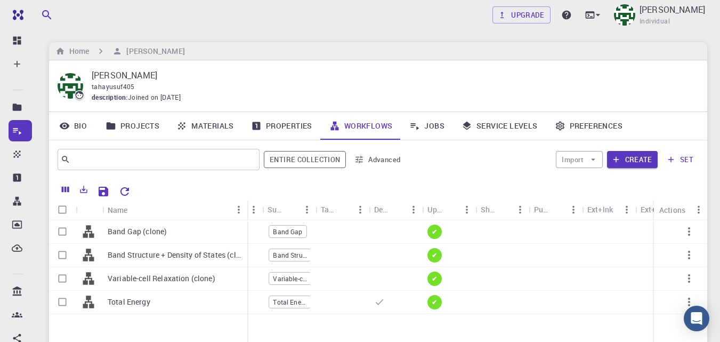
drag, startPoint x: 154, startPoint y: 204, endPoint x: 246, endPoint y: 206, distance: 91.7
click at [246, 206] on div "Name" at bounding box center [248, 209] width 11 height 21
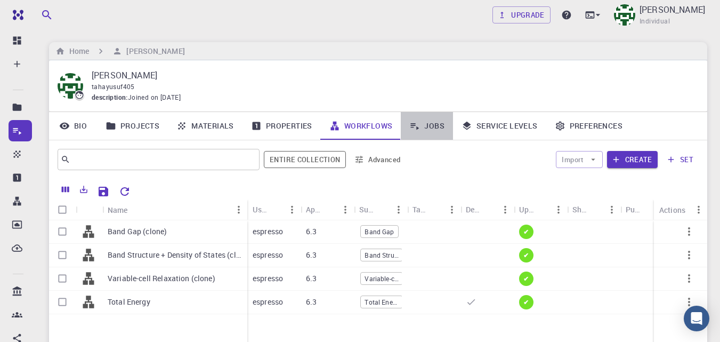
click at [432, 127] on link "Jobs" at bounding box center [427, 126] width 52 height 28
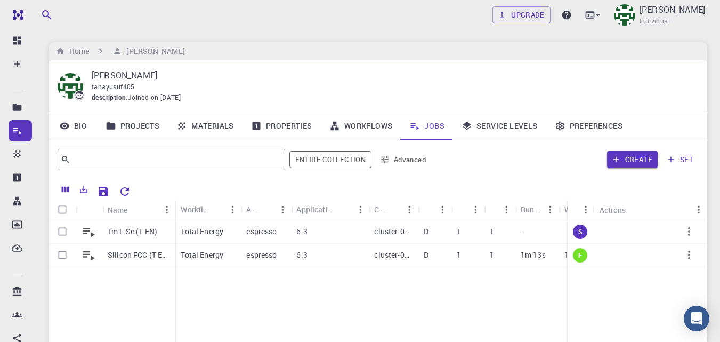
drag, startPoint x: 564, startPoint y: 207, endPoint x: 630, endPoint y: 202, distance: 65.8
click at [630, 202] on div "Status Actions" at bounding box center [638, 209] width 140 height 21
drag, startPoint x: 568, startPoint y: 202, endPoint x: 627, endPoint y: 208, distance: 59.0
click at [627, 208] on div "Status Actions" at bounding box center [638, 209] width 140 height 21
drag, startPoint x: 487, startPoint y: 205, endPoint x: 469, endPoint y: 206, distance: 18.7
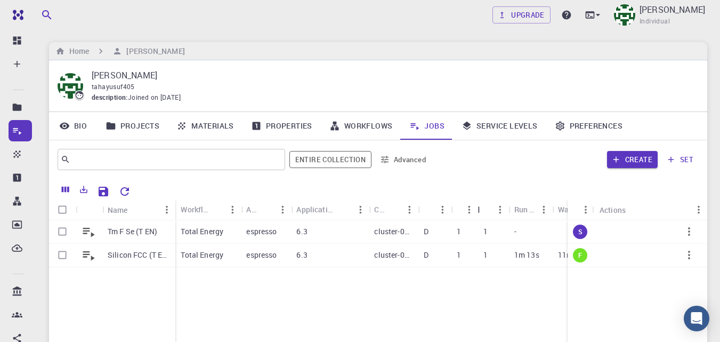
click at [469, 206] on div "Nodes" at bounding box center [465, 209] width 27 height 21
drag, startPoint x: 455, startPoint y: 204, endPoint x: 435, endPoint y: 204, distance: 20.3
click at [435, 204] on div "Queue" at bounding box center [432, 209] width 27 height 21
drag, startPoint x: 416, startPoint y: 204, endPoint x: 403, endPoint y: 204, distance: 13.9
click at [403, 204] on div "Cluster" at bounding box center [405, 209] width 11 height 21
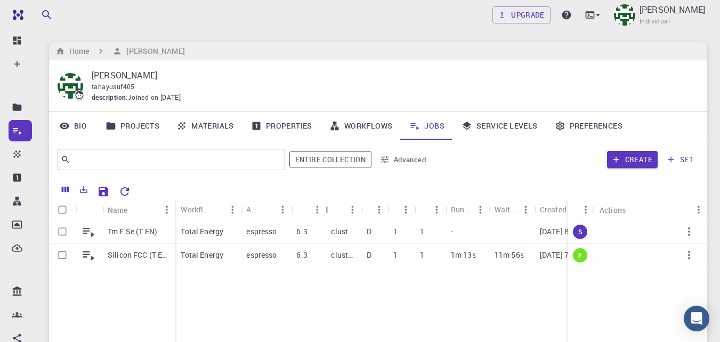
drag, startPoint x: 368, startPoint y: 200, endPoint x: 325, endPoint y: 200, distance: 43.2
click at [325, 200] on div "Application Version" at bounding box center [326, 209] width 11 height 21
click at [530, 286] on div "Tm F Se (T EN) Silicon FCC (T EN) Total Energy espresso 6.3 cluster-001 D 1 1 -…" at bounding box center [467, 299] width 836 height 158
click at [125, 191] on icon "Reset Explorer Settings" at bounding box center [124, 191] width 13 height 13
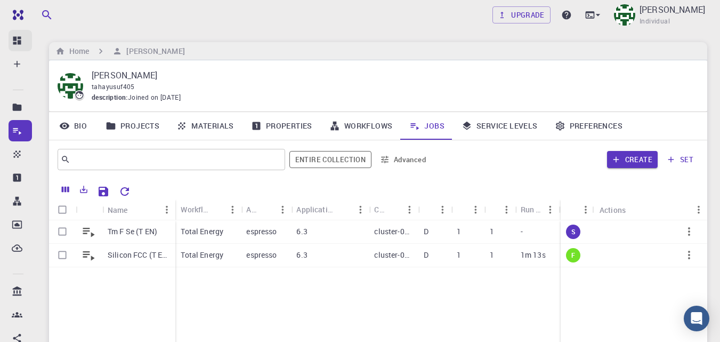
click at [15, 38] on icon at bounding box center [17, 41] width 8 height 8
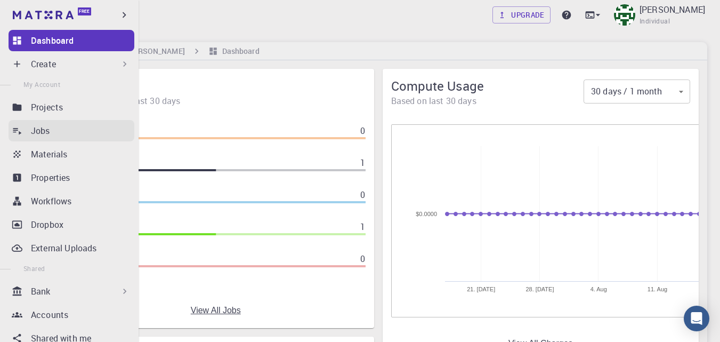
click at [49, 126] on p "Jobs" at bounding box center [40, 130] width 19 height 13
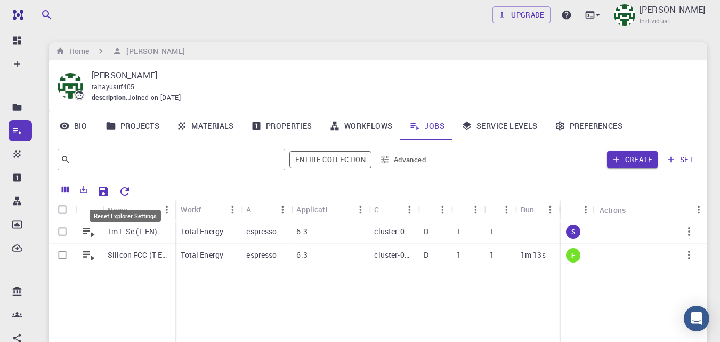
click at [126, 193] on icon "Reset Explorer Settings" at bounding box center [124, 191] width 13 height 13
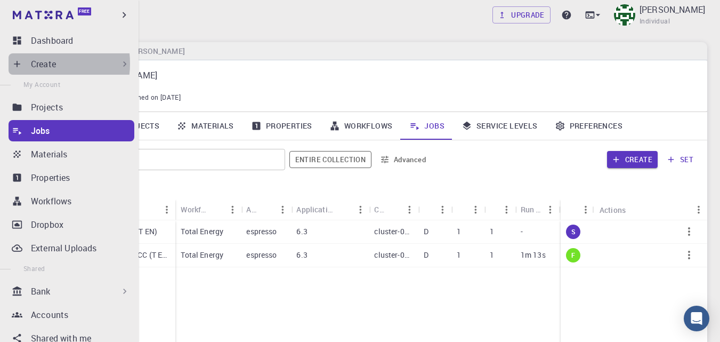
click at [30, 63] on div "Create" at bounding box center [72, 63] width 126 height 21
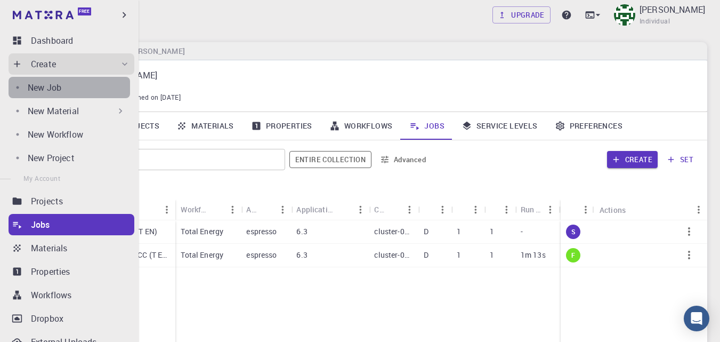
click at [95, 93] on div "New Job" at bounding box center [79, 87] width 102 height 13
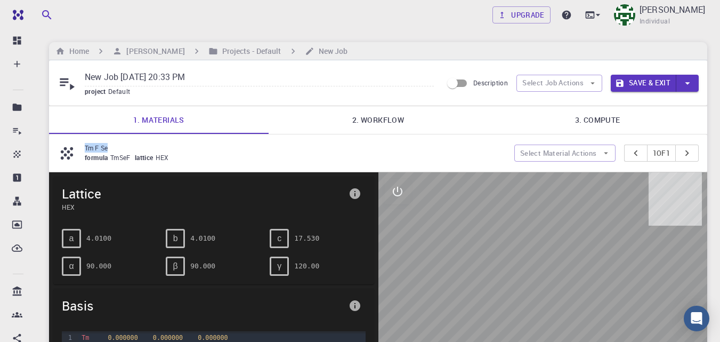
drag, startPoint x: 111, startPoint y: 148, endPoint x: 85, endPoint y: 150, distance: 26.7
click at [85, 150] on p "Tm F Se" at bounding box center [295, 148] width 421 height 10
copy p "Tm F Se"
drag, startPoint x: 224, startPoint y: 78, endPoint x: 77, endPoint y: 79, distance: 146.6
click at [77, 79] on div "New Job Aug 16, 2025, 20:33 PM project Default" at bounding box center [250, 83] width 385 height 28
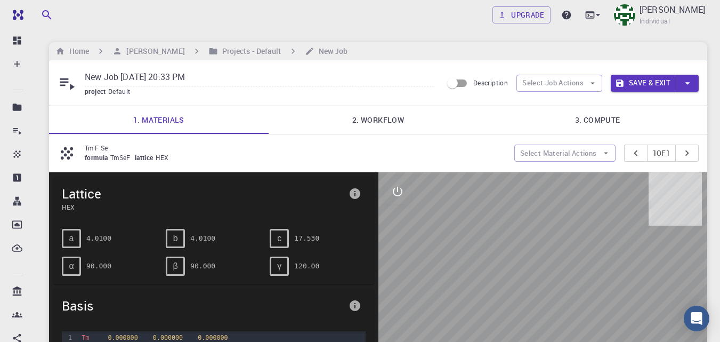
paste input "Tm F Se"
type input "Tm F Se"
click at [381, 123] on link "2. Workflow" at bounding box center [379, 120] width 220 height 28
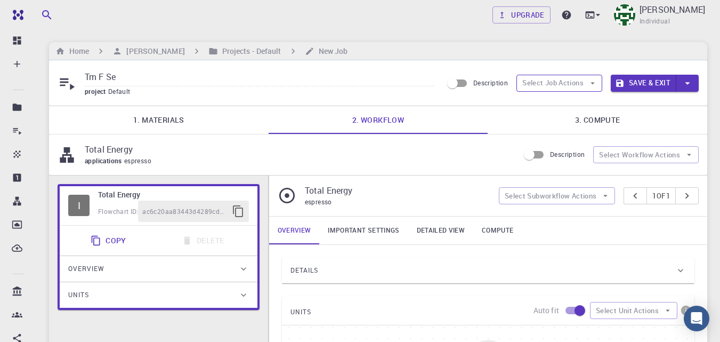
click at [552, 84] on button "Select Job Actions" at bounding box center [560, 83] width 86 height 17
click at [567, 139] on span "Select workflow" at bounding box center [568, 138] width 50 height 11
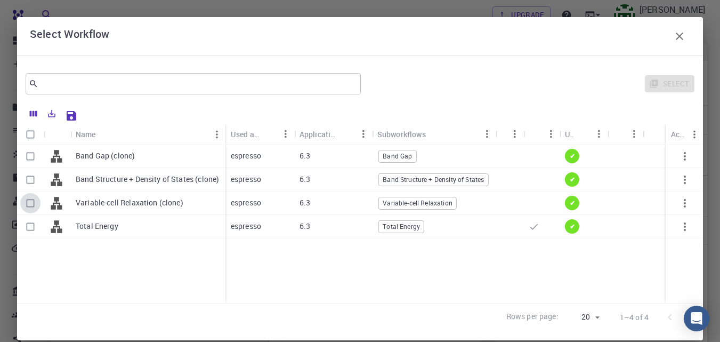
click at [30, 203] on input "Select row" at bounding box center [30, 203] width 20 height 20
checkbox input "true"
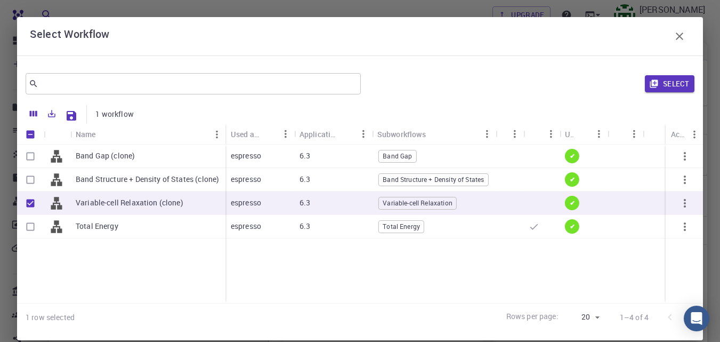
click at [659, 84] on button "Select" at bounding box center [670, 83] width 50 height 17
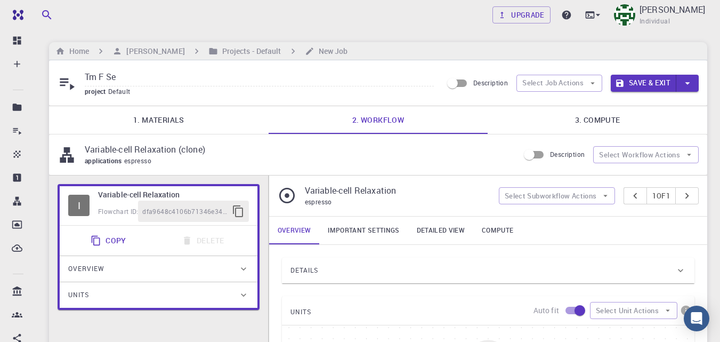
click at [168, 75] on input "Tm F Se" at bounding box center [259, 78] width 349 height 18
type input "Tm F Se (VCR)"
click at [602, 121] on link "3. Compute" at bounding box center [598, 120] width 220 height 28
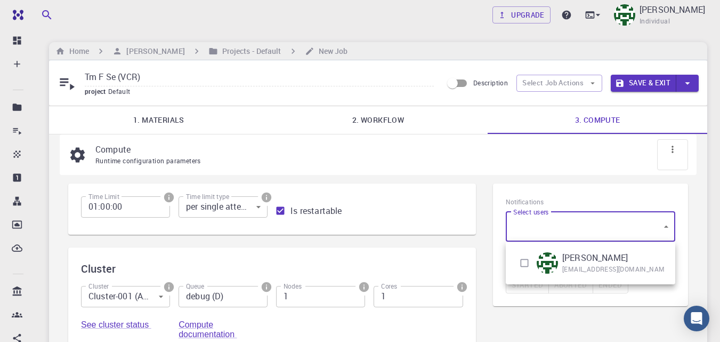
click at [587, 220] on body "Free Dashboard Create New Job New Material Create Material Upload File Import f…" at bounding box center [360, 296] width 720 height 592
click at [526, 264] on input "checkbox" at bounding box center [524, 263] width 20 height 20
checkbox input "true"
type input "[object Object]"
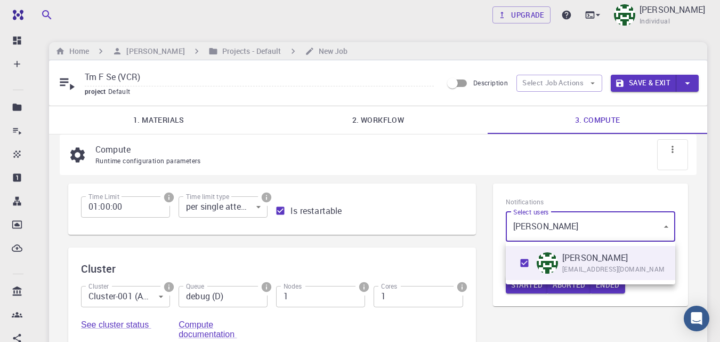
click at [537, 160] on div at bounding box center [360, 171] width 720 height 342
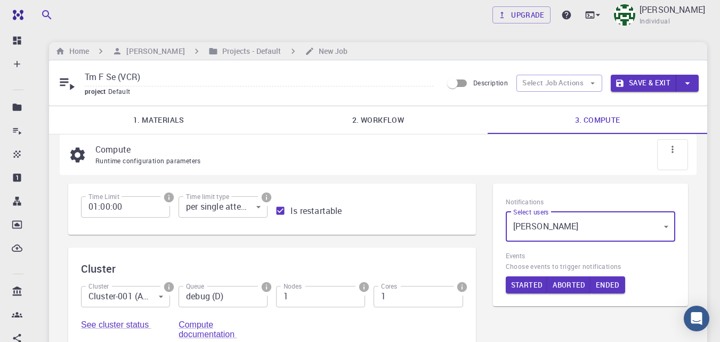
click at [651, 82] on button "Save & Exit" at bounding box center [644, 83] width 66 height 17
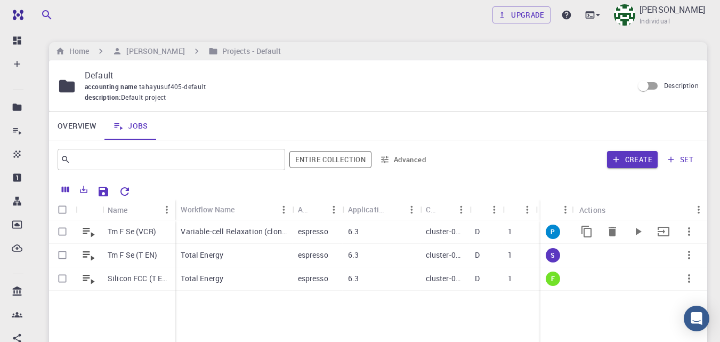
click at [214, 231] on p "Variable-cell Relaxation (clone)" at bounding box center [234, 231] width 106 height 11
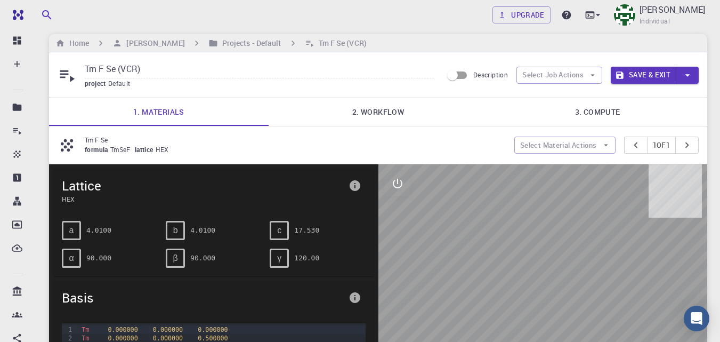
scroll to position [4, 0]
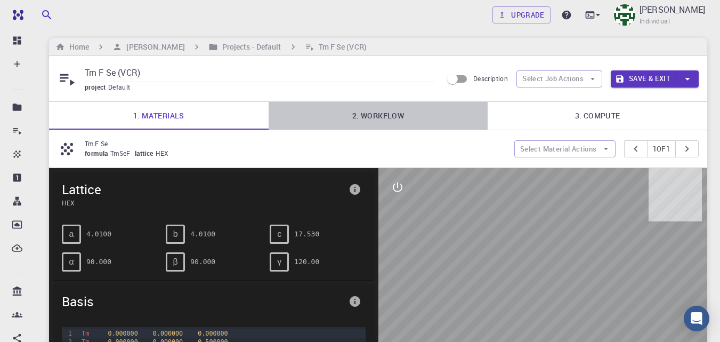
click at [365, 117] on link "2. Workflow" at bounding box center [379, 116] width 220 height 28
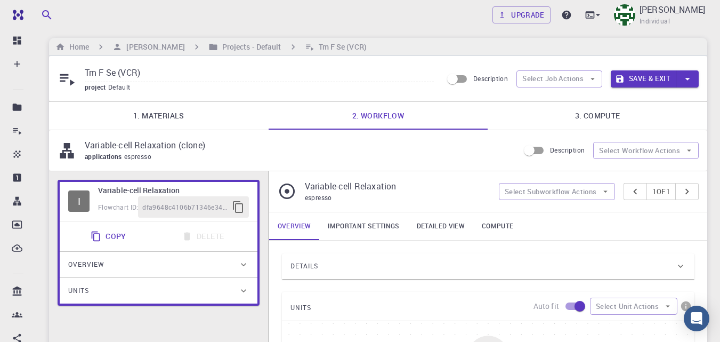
click at [601, 117] on link "3. Compute" at bounding box center [598, 116] width 220 height 28
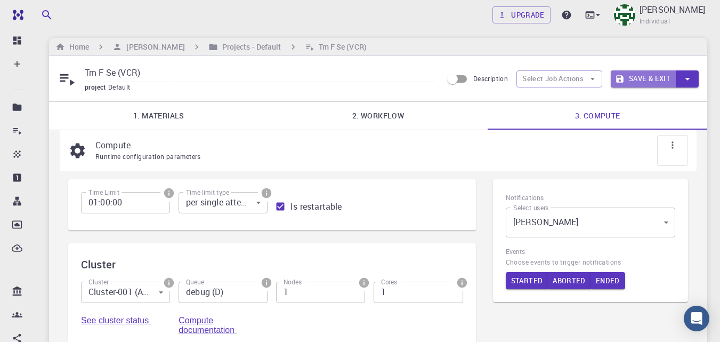
click at [636, 79] on button "Save & Exit" at bounding box center [644, 78] width 66 height 17
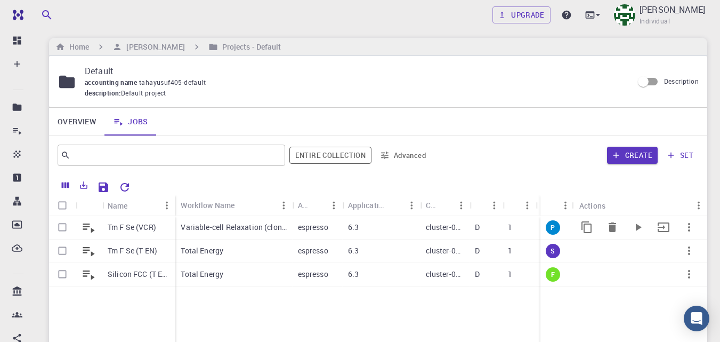
click at [641, 225] on icon "Run" at bounding box center [638, 227] width 13 height 13
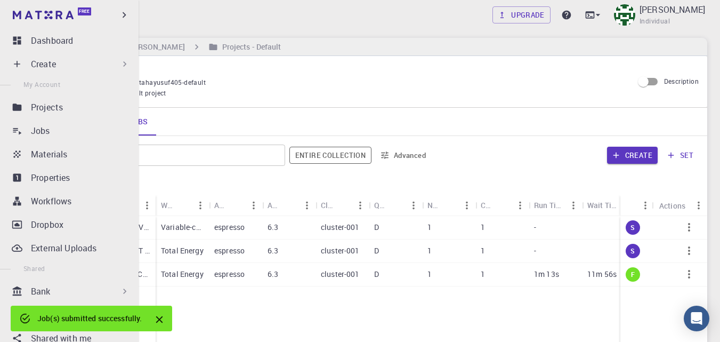
drag, startPoint x: 14, startPoint y: 40, endPoint x: 297, endPoint y: 83, distance: 286.8
click at [13, 40] on icon at bounding box center [17, 41] width 8 height 8
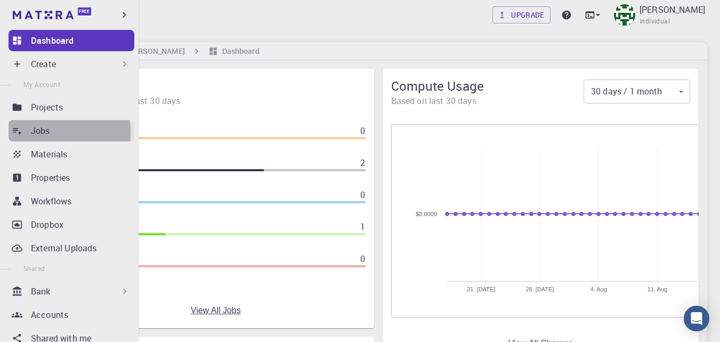
click at [38, 132] on p "Jobs" at bounding box center [40, 130] width 19 height 13
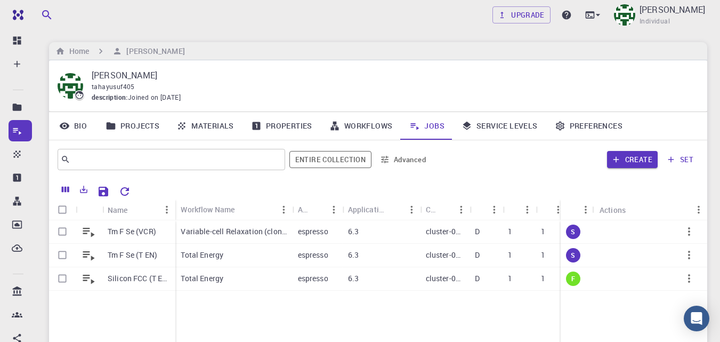
click at [124, 130] on link "Projects" at bounding box center [132, 126] width 71 height 28
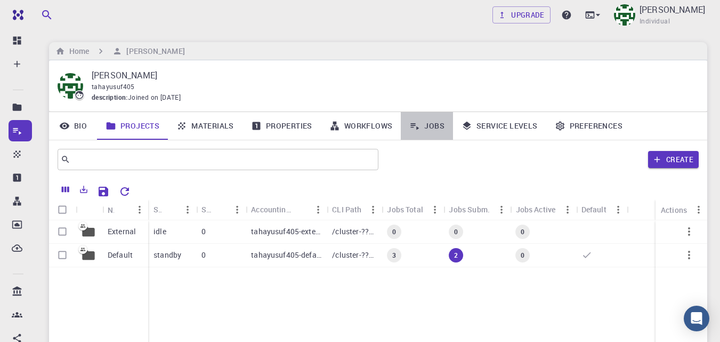
click at [438, 126] on link "Jobs" at bounding box center [427, 126] width 52 height 28
